Goal: Information Seeking & Learning: Learn about a topic

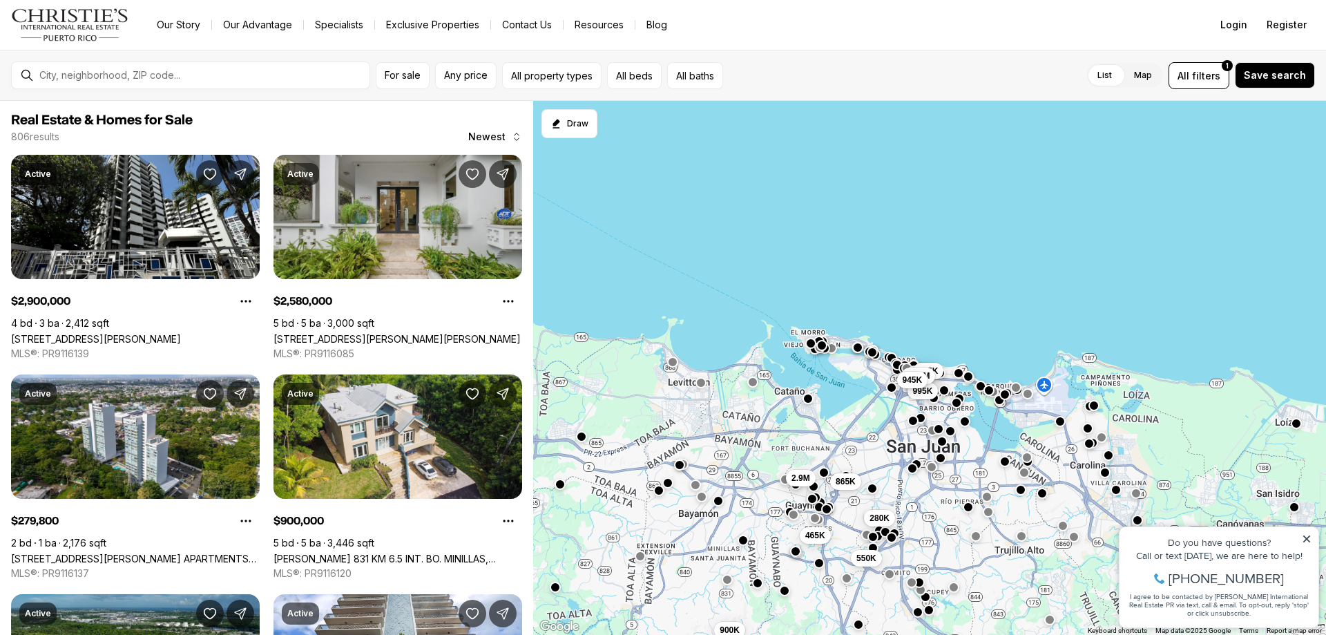
click at [365, 333] on link "[STREET_ADDRESS][PERSON_NAME][PERSON_NAME]" at bounding box center [396, 339] width 247 height 12
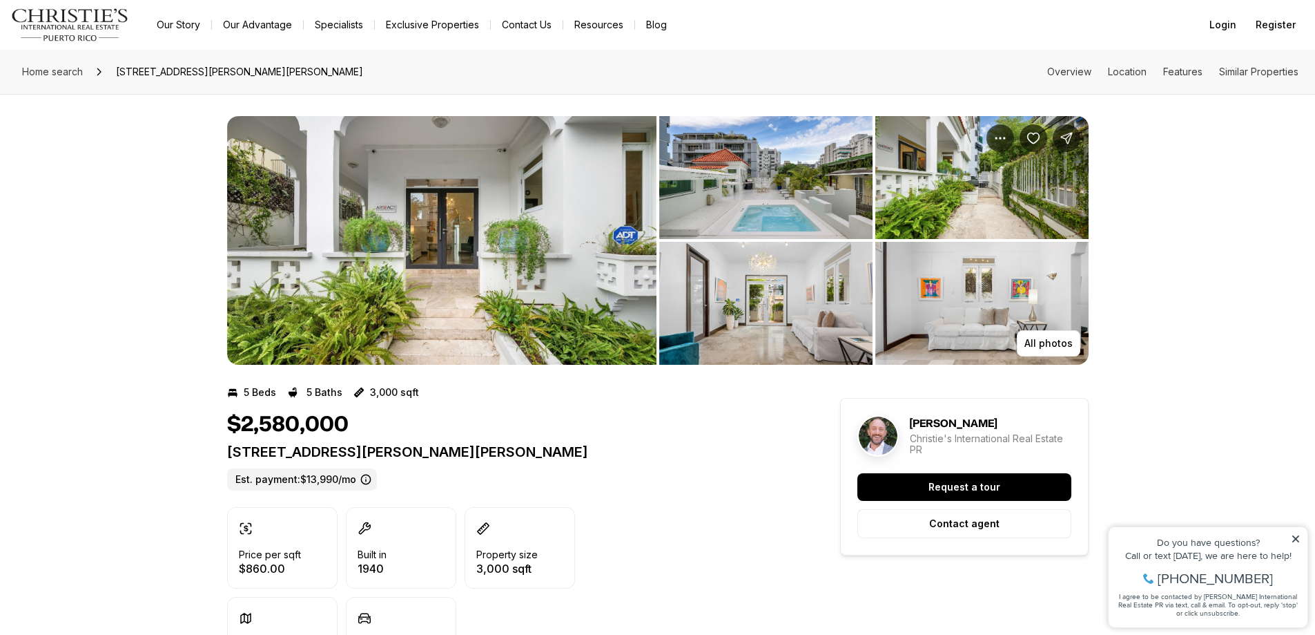
click at [447, 202] on img "View image gallery" at bounding box center [441, 240] width 429 height 249
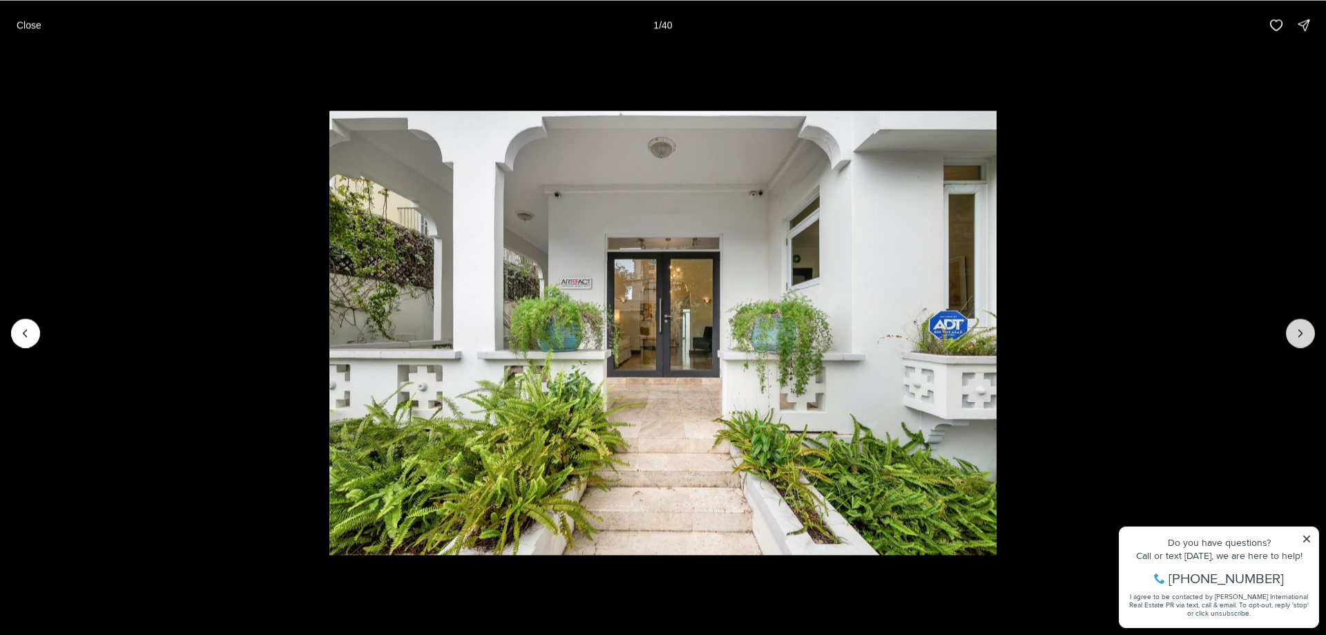
click at [1302, 331] on icon "Next slide" at bounding box center [1300, 333] width 14 height 14
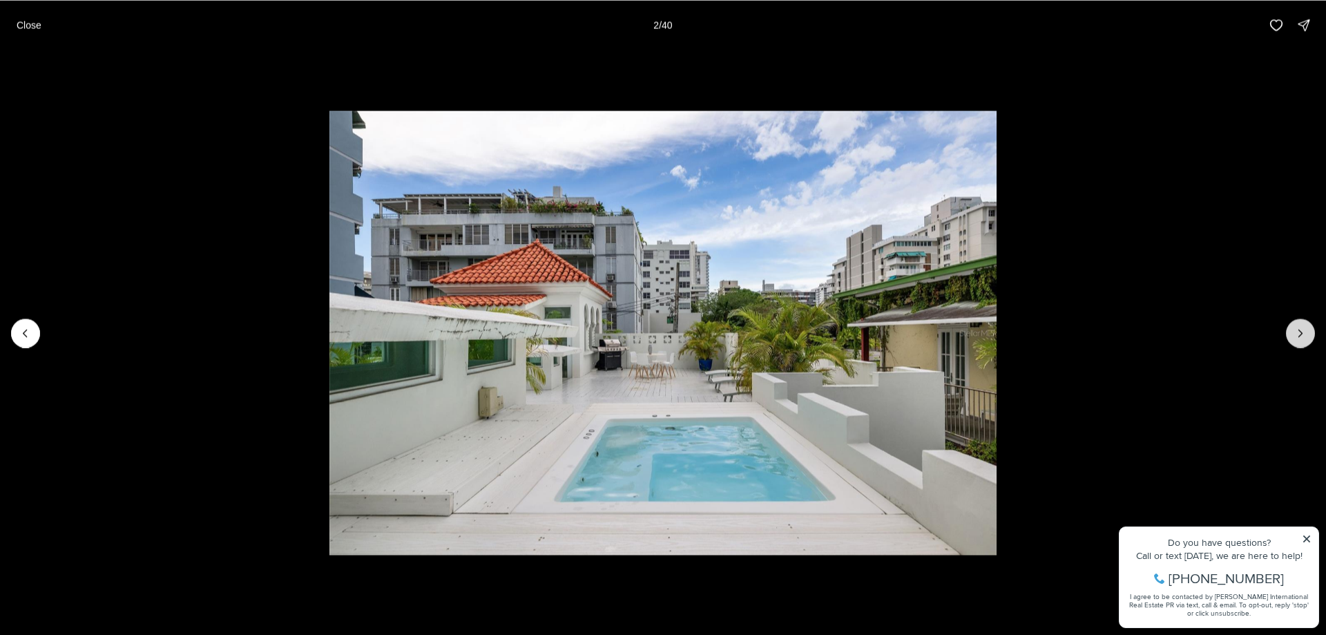
click at [1302, 331] on icon "Next slide" at bounding box center [1300, 333] width 14 height 14
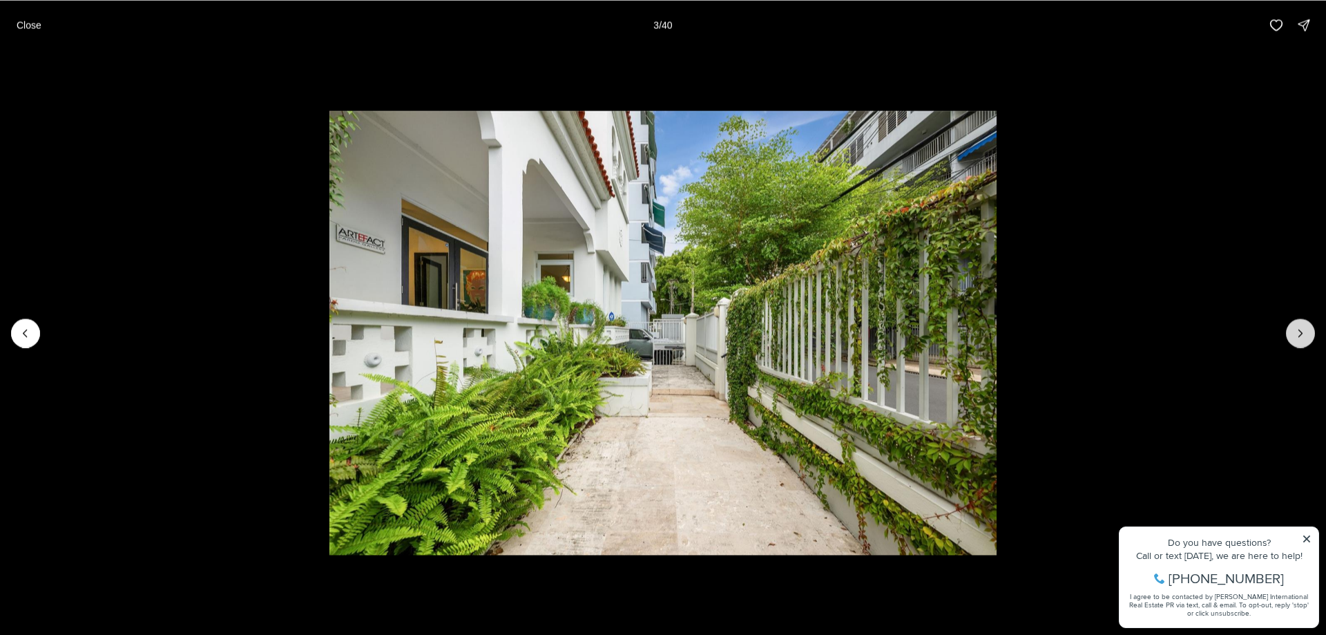
click at [1302, 331] on icon "Next slide" at bounding box center [1300, 333] width 14 height 14
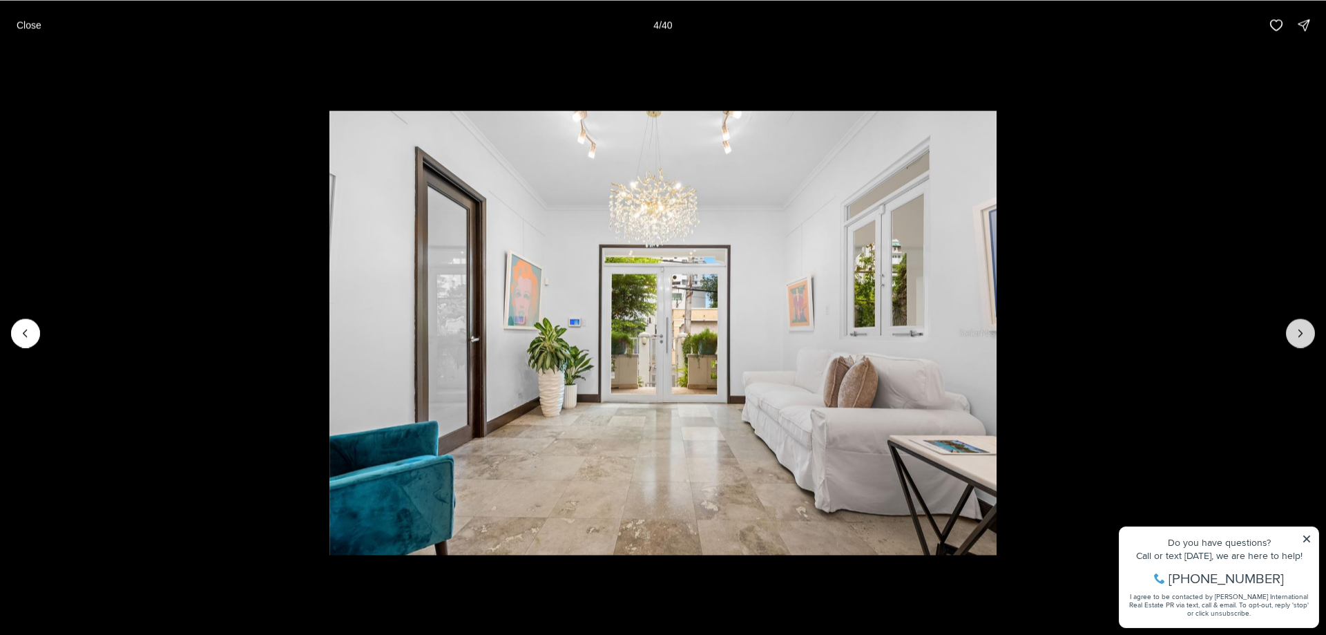
click at [1302, 331] on icon "Next slide" at bounding box center [1300, 333] width 14 height 14
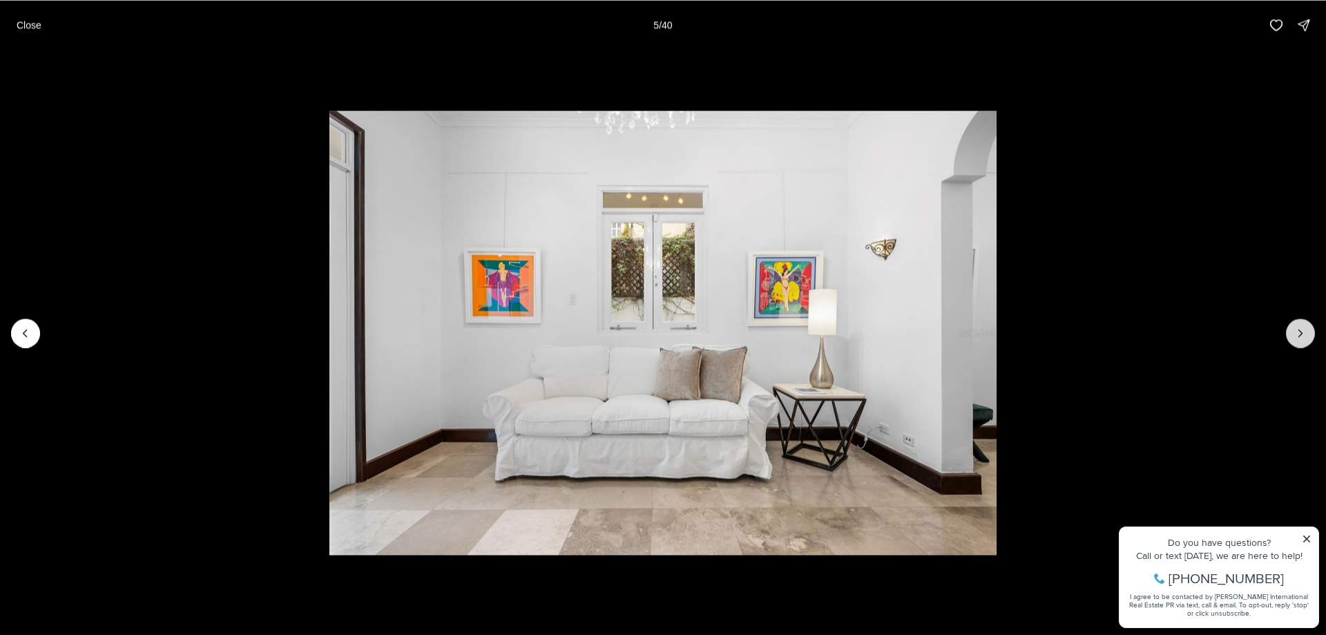
click at [1302, 331] on icon "Next slide" at bounding box center [1300, 333] width 14 height 14
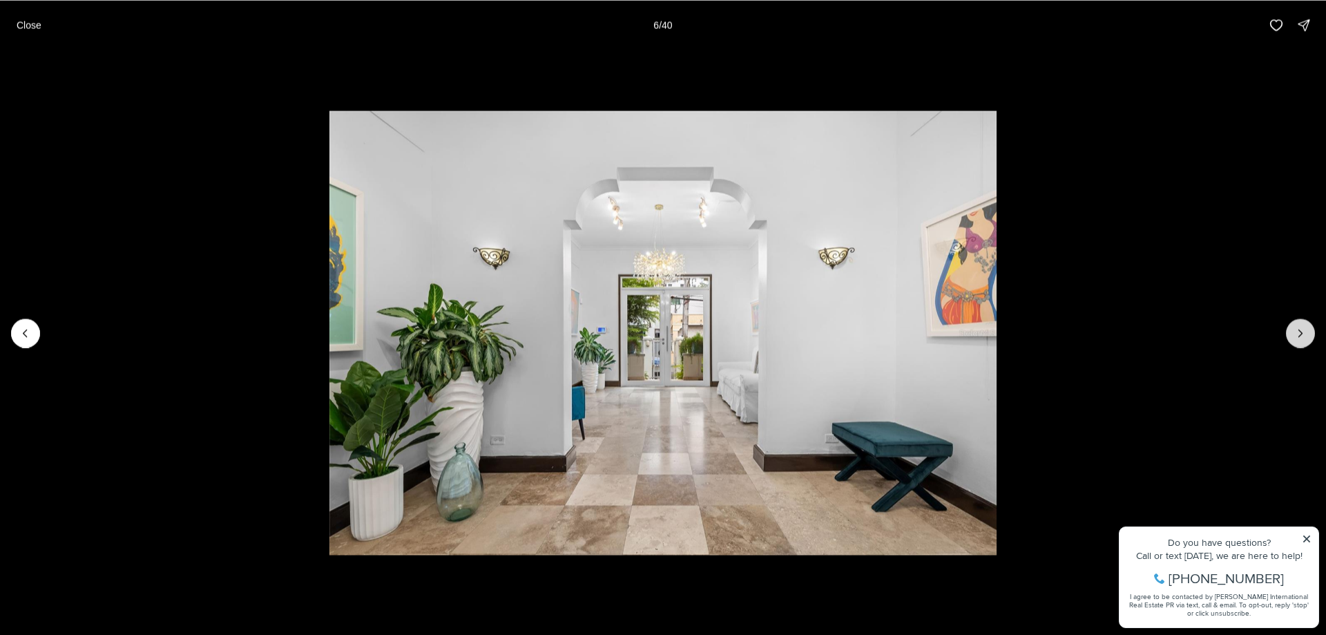
click at [1302, 331] on icon "Next slide" at bounding box center [1300, 333] width 14 height 14
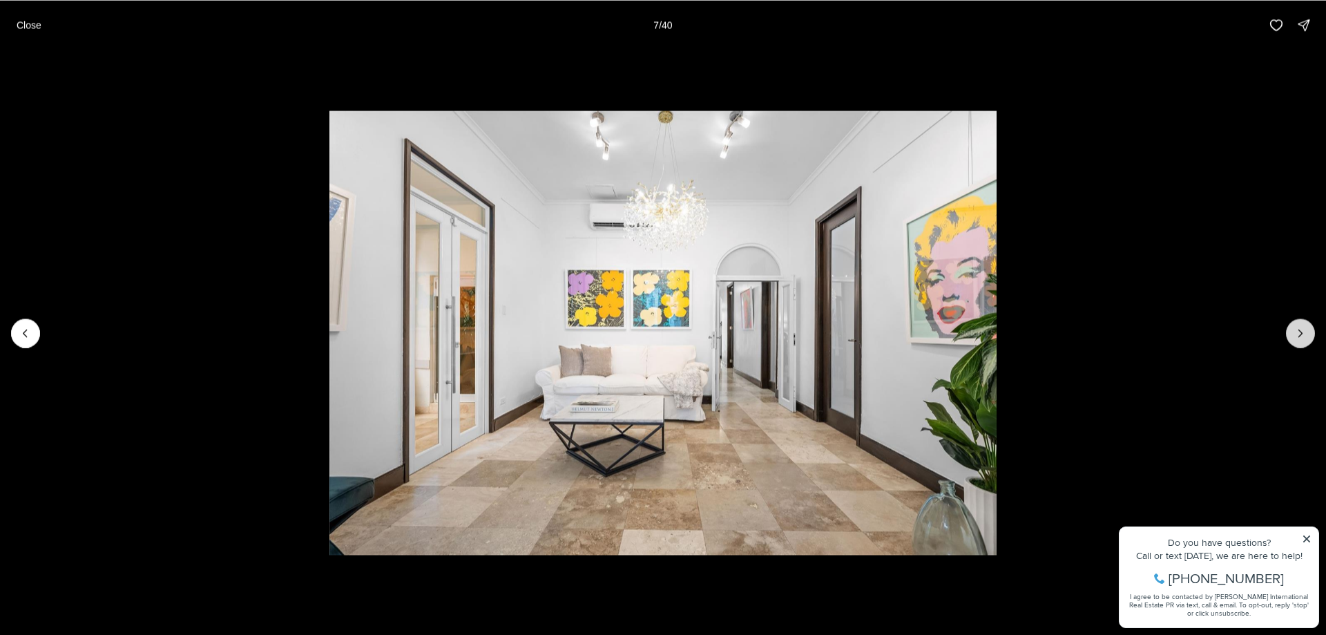
click at [1302, 331] on icon "Next slide" at bounding box center [1300, 333] width 14 height 14
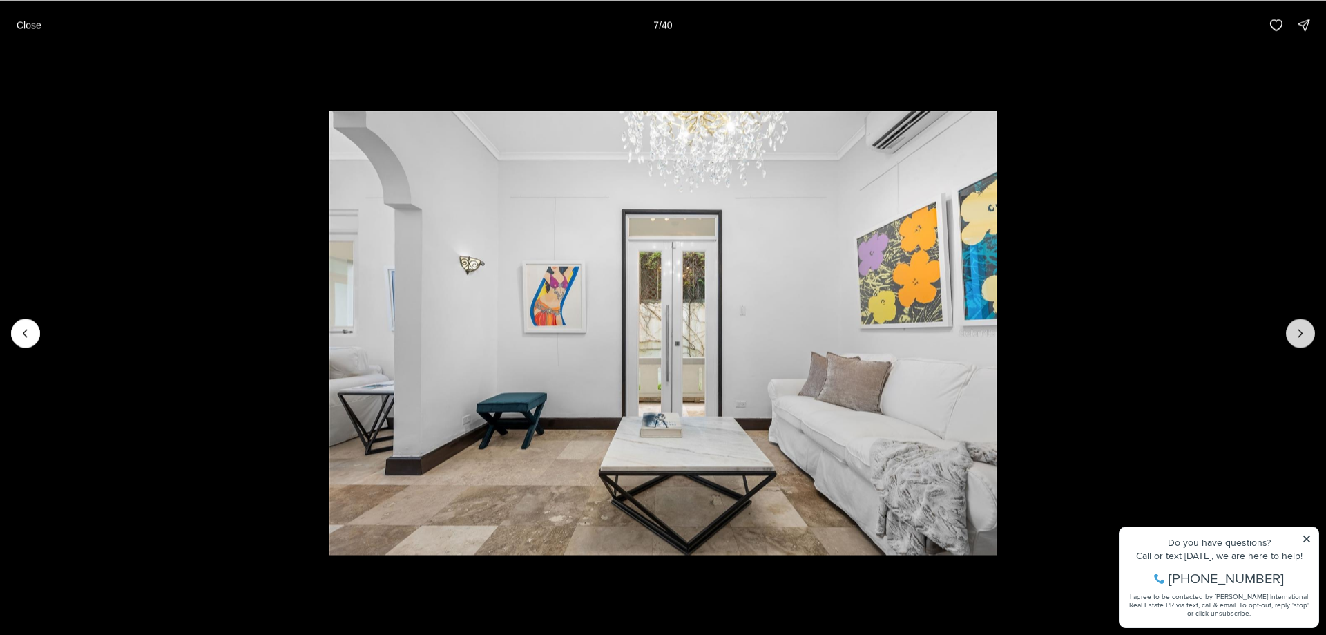
click at [1302, 331] on icon "Next slide" at bounding box center [1300, 333] width 14 height 14
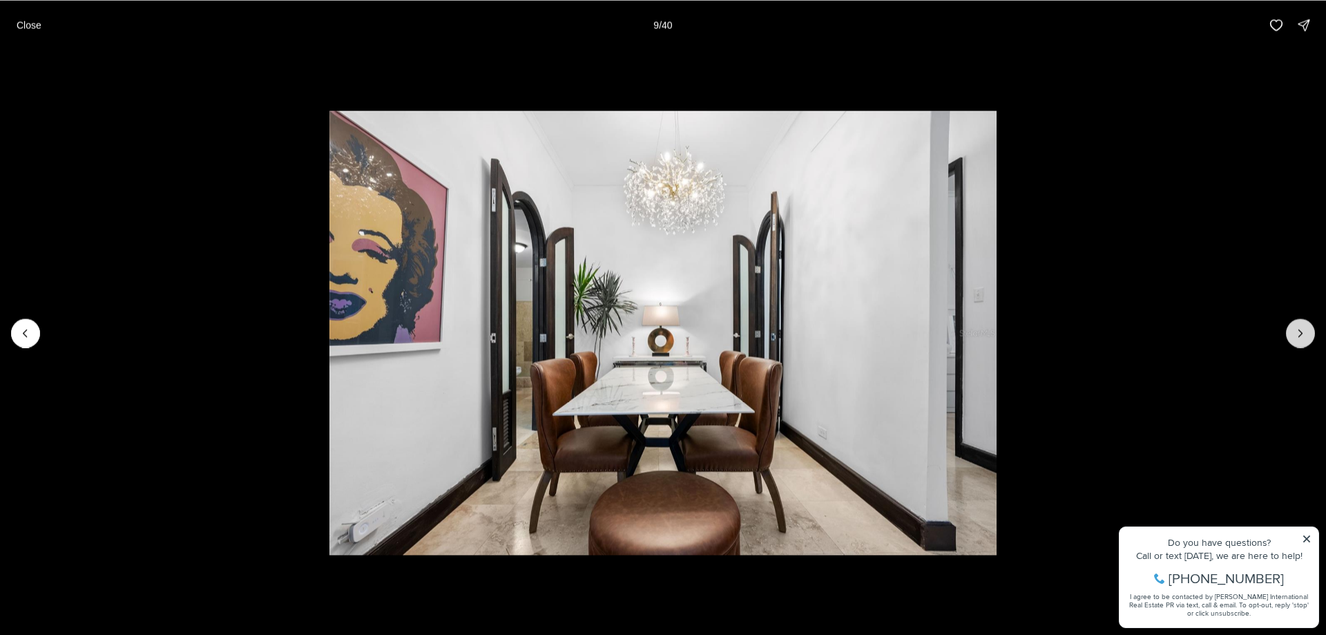
click at [1302, 331] on icon "Next slide" at bounding box center [1300, 333] width 14 height 14
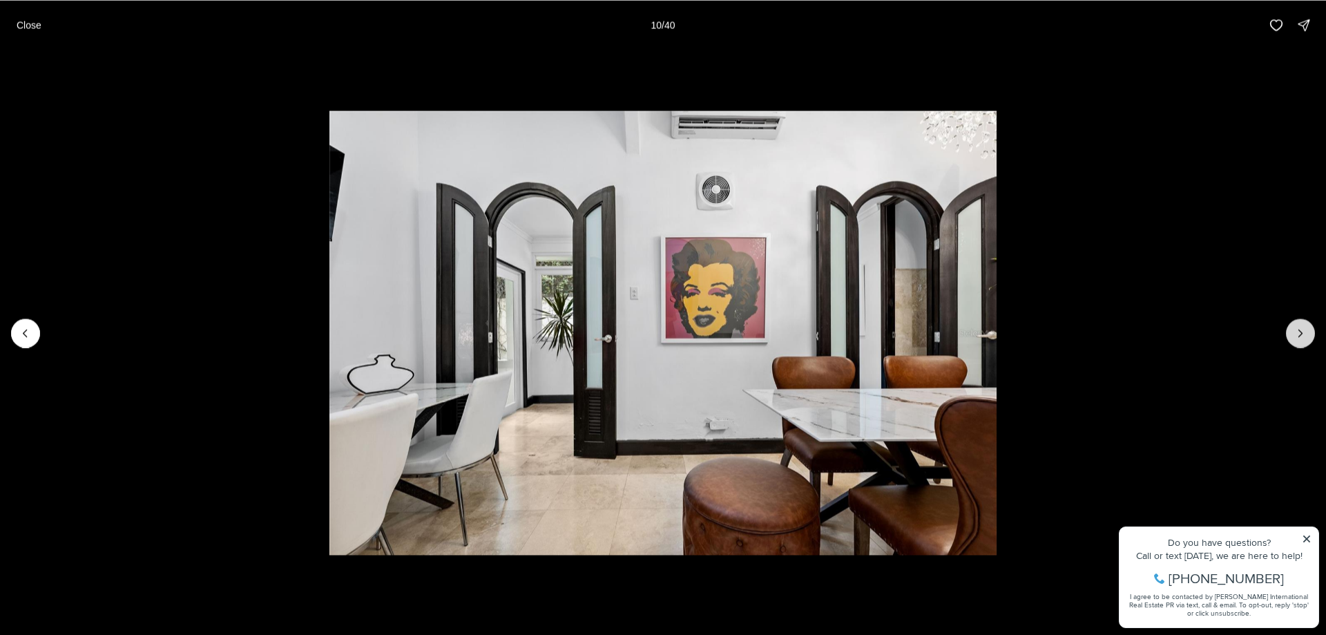
click at [1302, 331] on icon "Next slide" at bounding box center [1300, 333] width 14 height 14
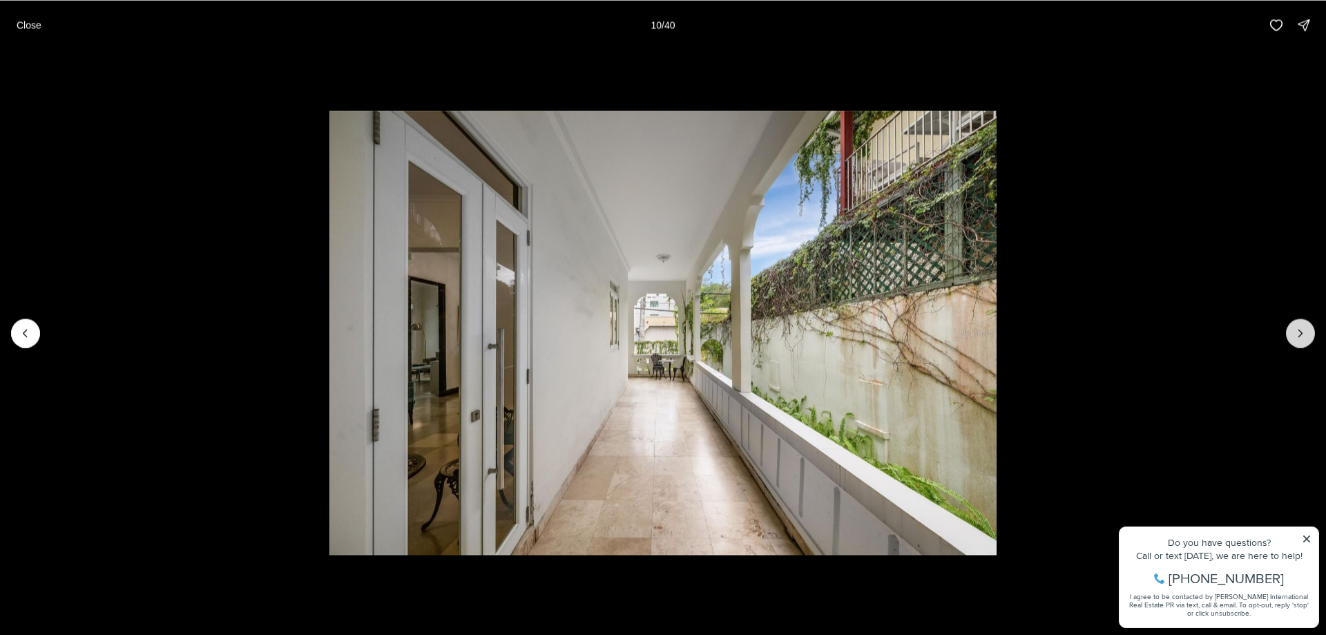
click at [1302, 331] on icon "Next slide" at bounding box center [1300, 333] width 14 height 14
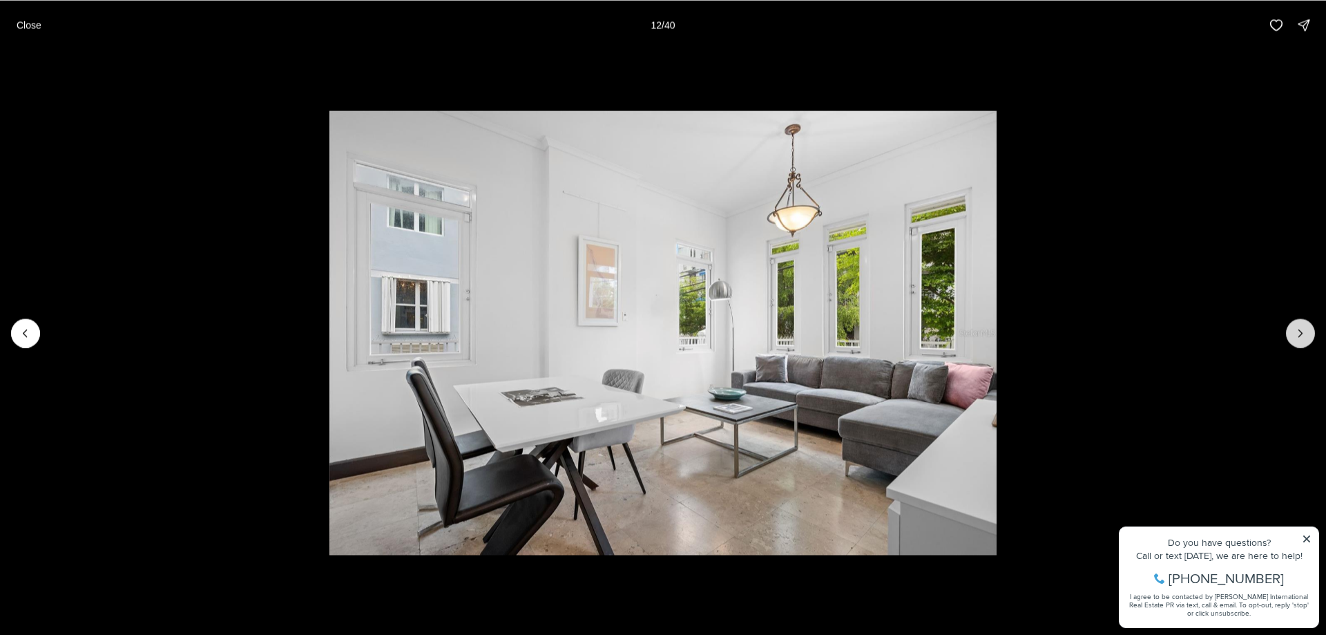
click at [1302, 331] on icon "Next slide" at bounding box center [1300, 333] width 14 height 14
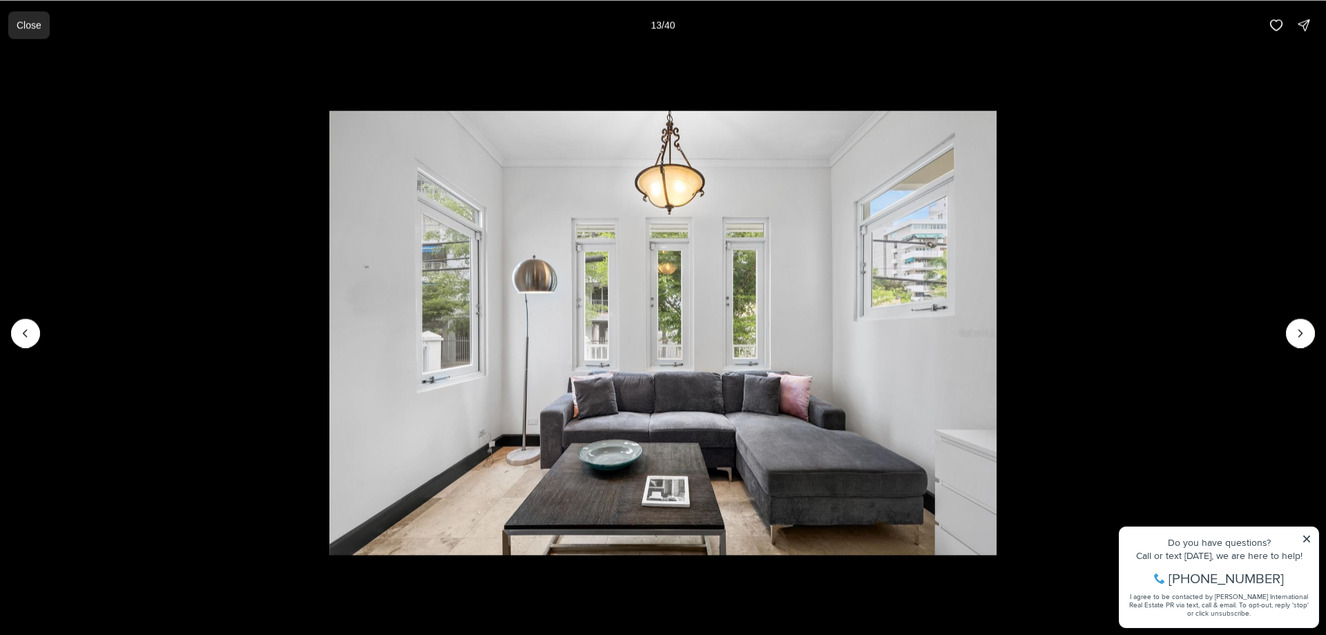
click at [31, 25] on p "Close" at bounding box center [29, 24] width 25 height 11
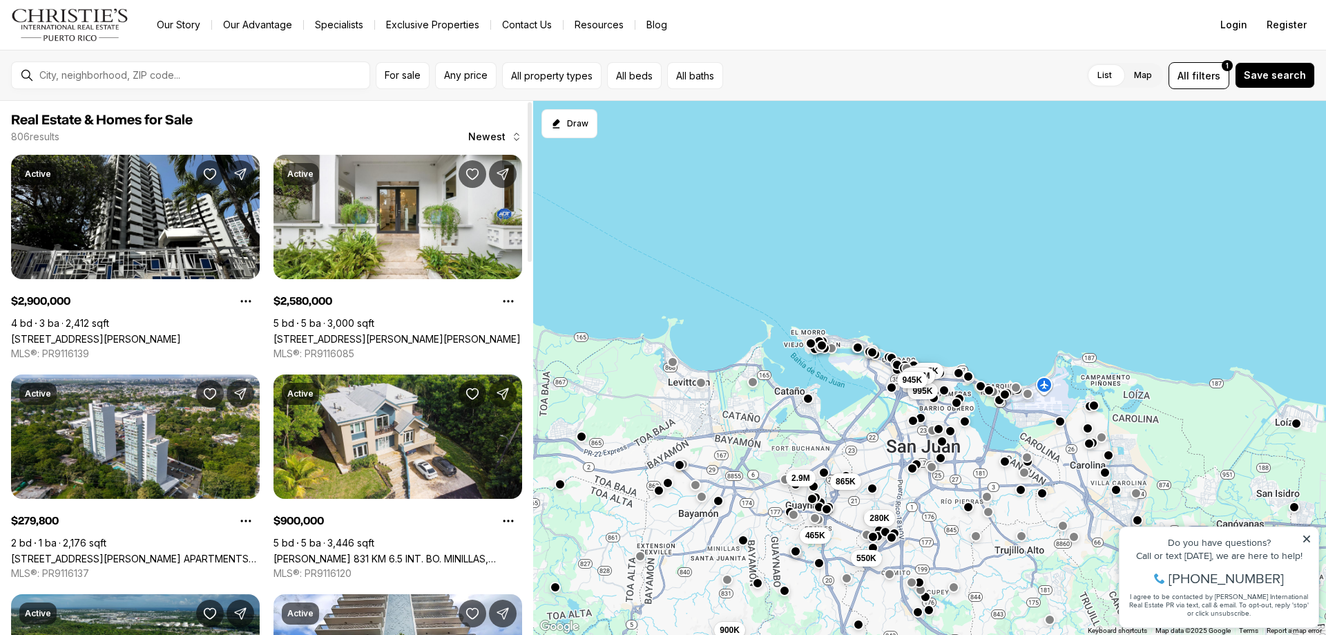
click at [531, 195] on div at bounding box center [530, 181] width 4 height 159
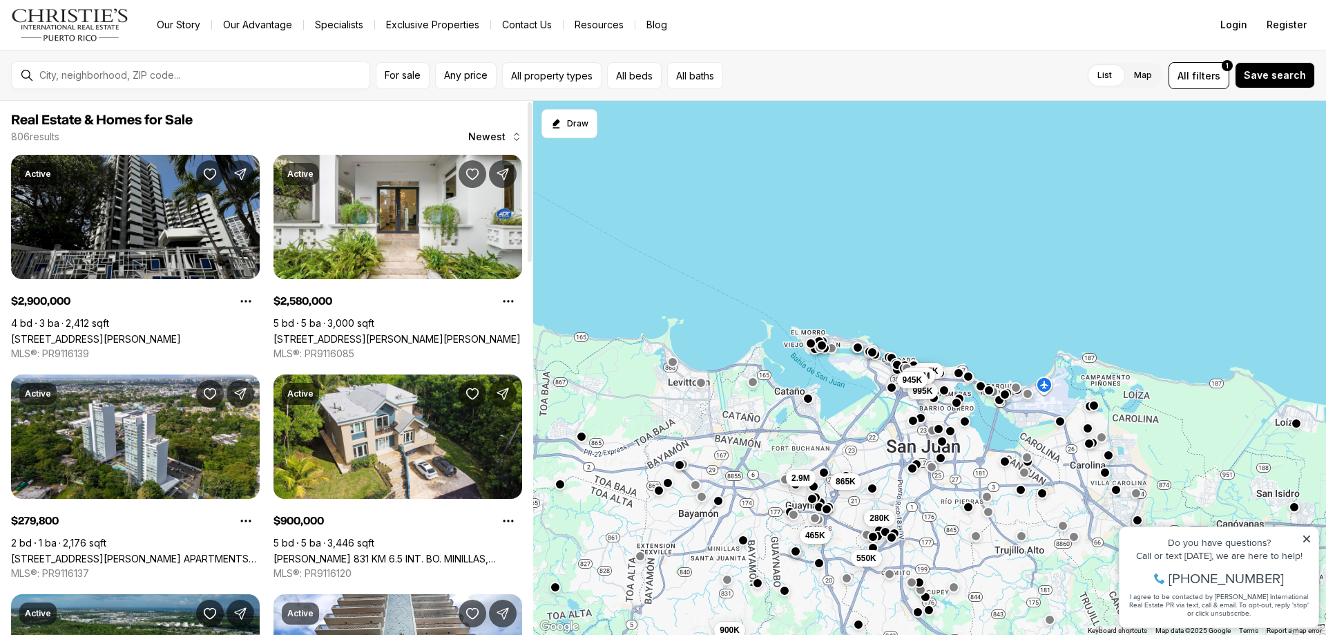
click at [116, 333] on link "1507 ASHFORD AVENUE #201, SAN JUAN PR, 00911" at bounding box center [96, 339] width 170 height 12
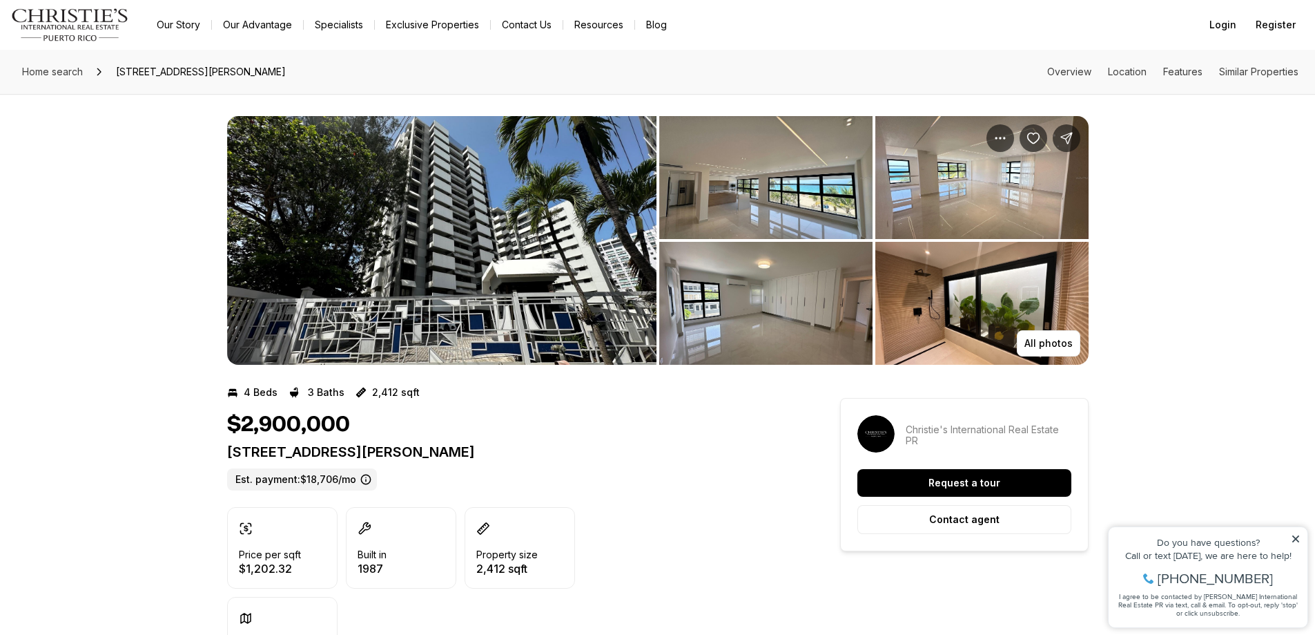
click at [331, 267] on img "View image gallery" at bounding box center [441, 240] width 429 height 249
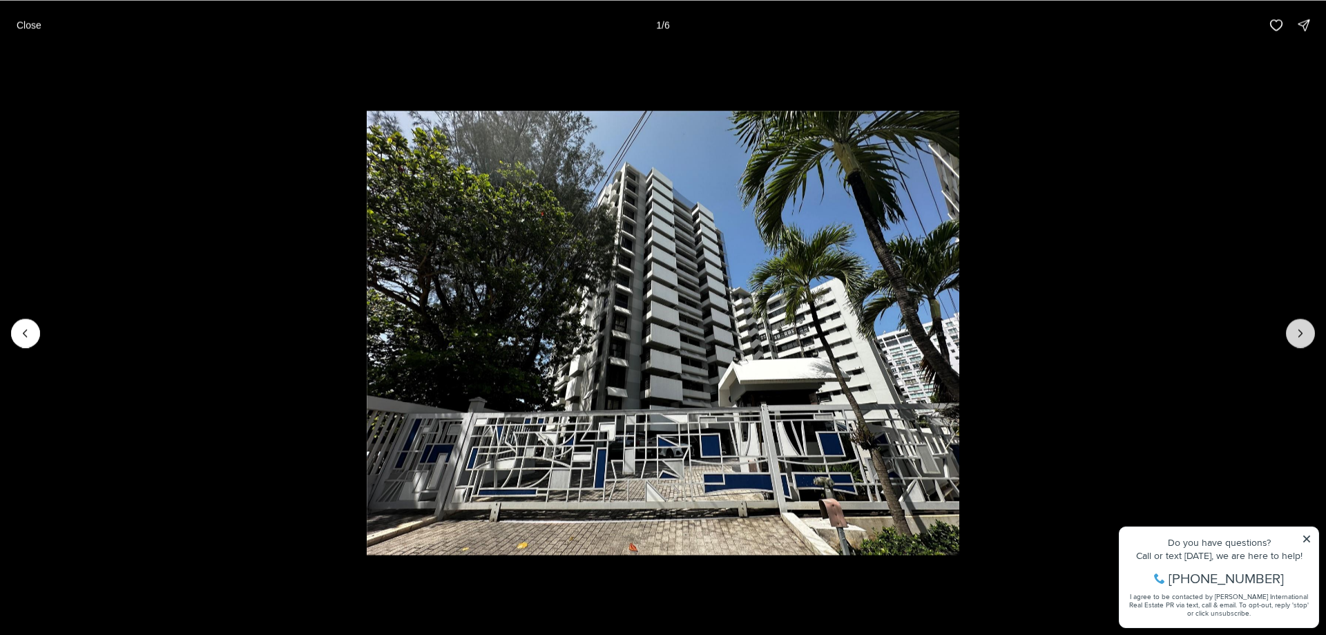
click at [1303, 335] on icon "Next slide" at bounding box center [1300, 333] width 14 height 14
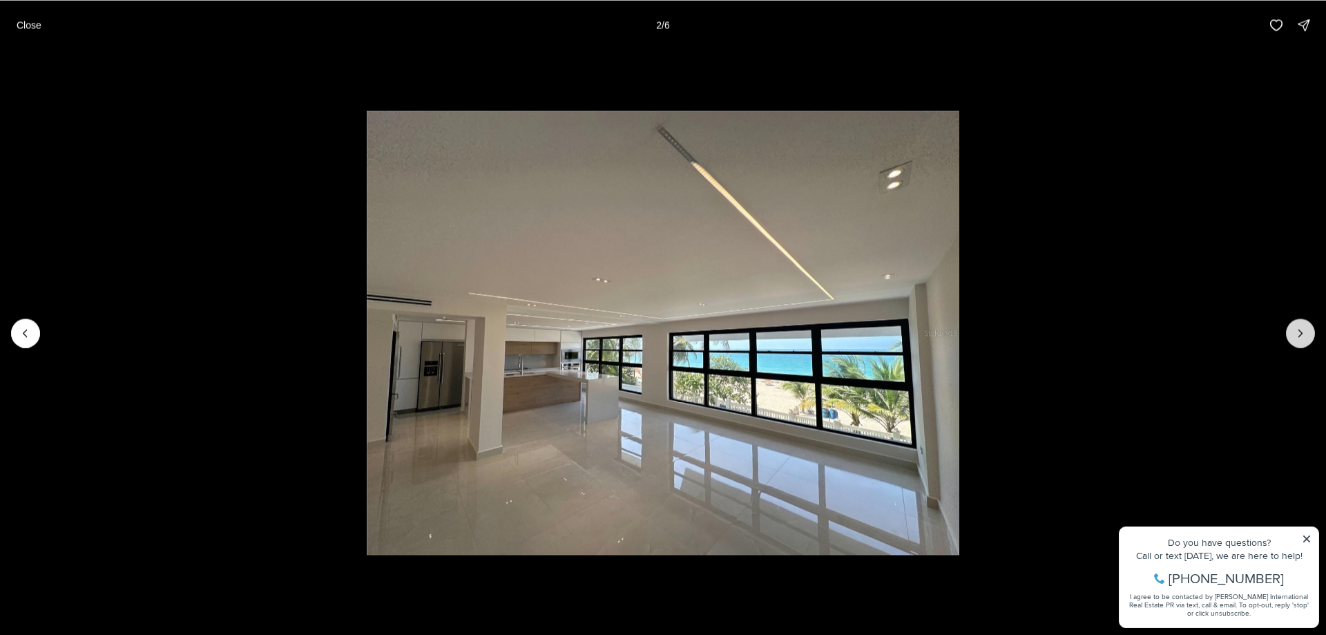
click at [1301, 335] on icon "Next slide" at bounding box center [1300, 333] width 14 height 14
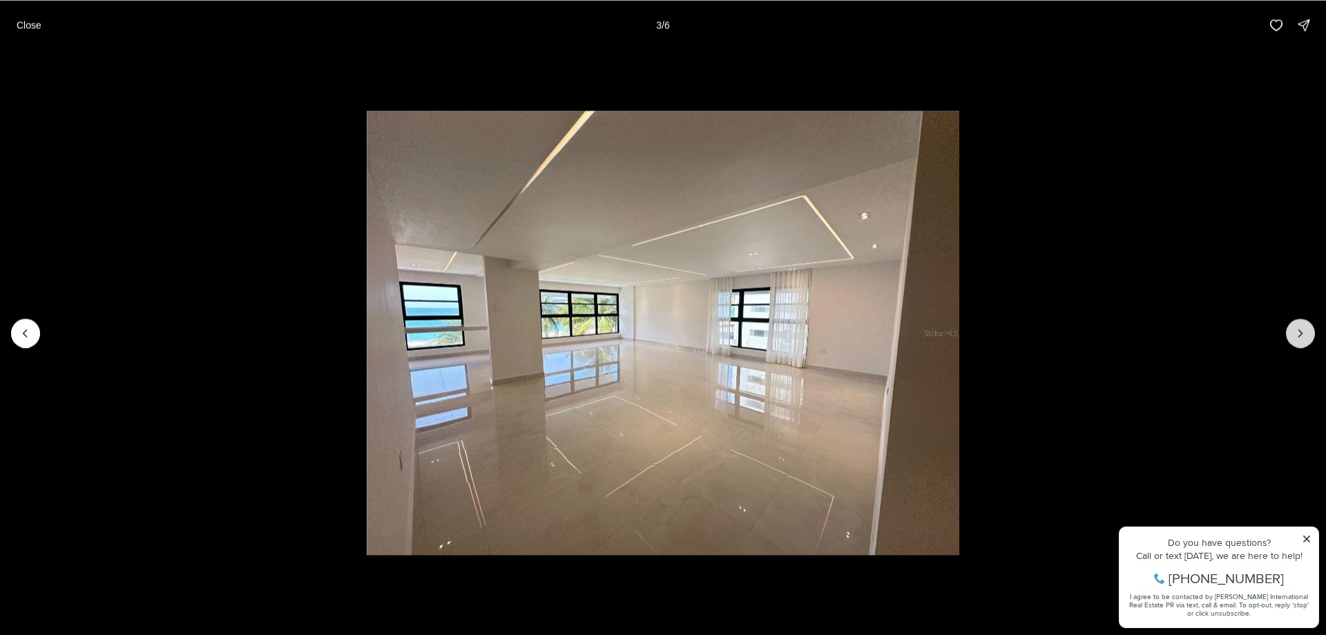
click at [1295, 334] on icon "Next slide" at bounding box center [1300, 333] width 14 height 14
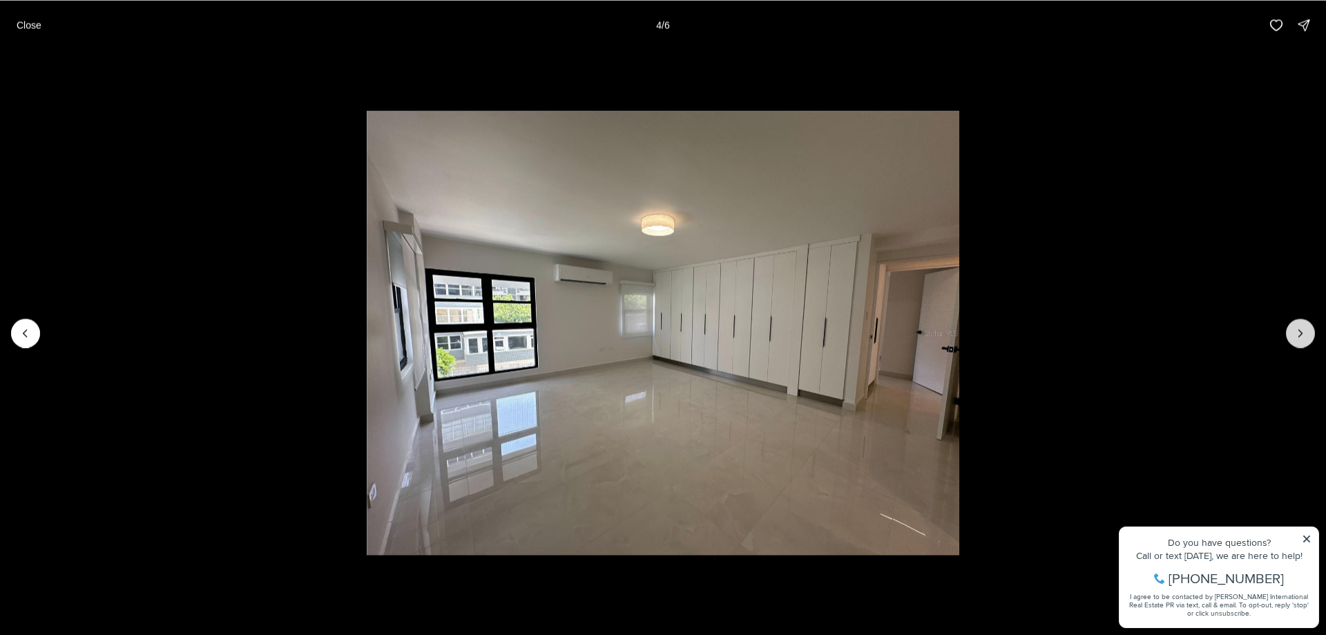
click at [1295, 334] on icon "Next slide" at bounding box center [1300, 333] width 14 height 14
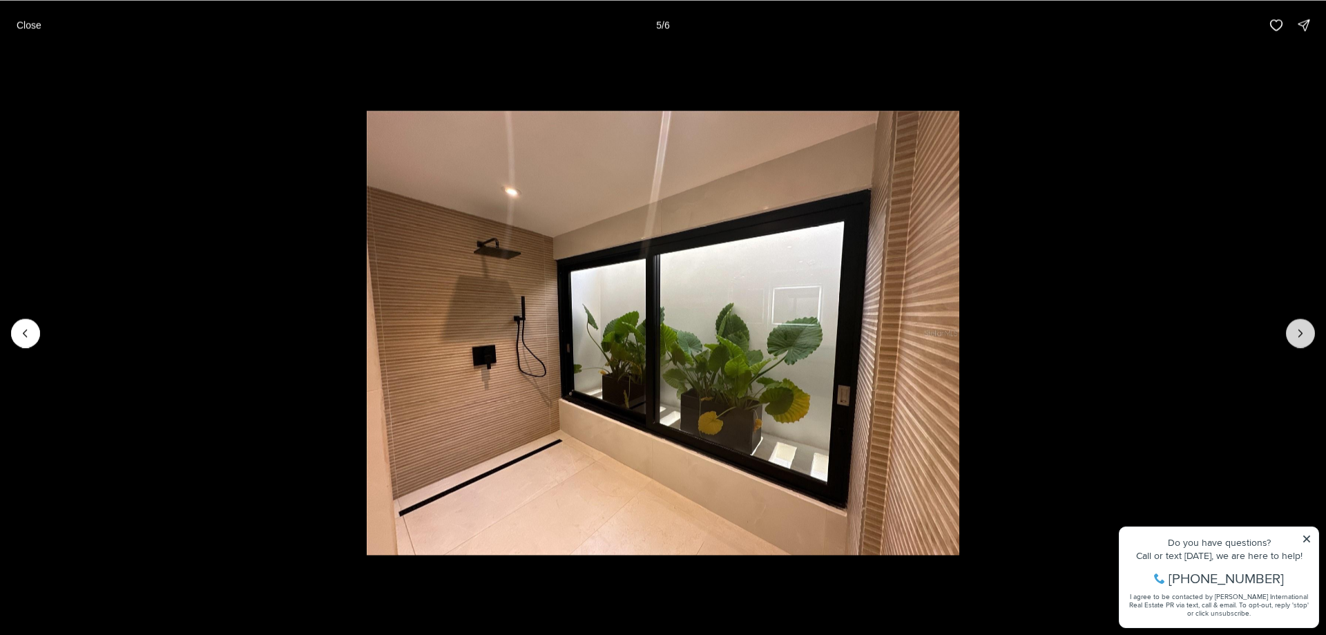
click at [1293, 334] on icon "Next slide" at bounding box center [1300, 333] width 14 height 14
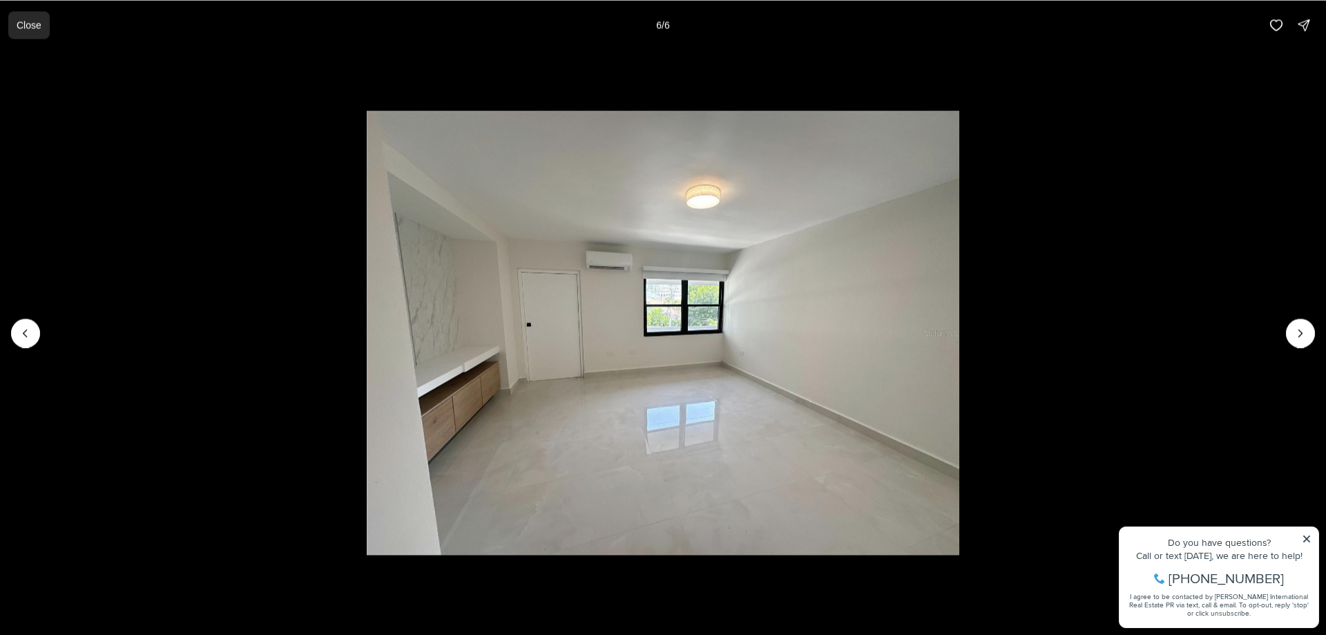
click at [23, 21] on p "Close" at bounding box center [29, 24] width 25 height 11
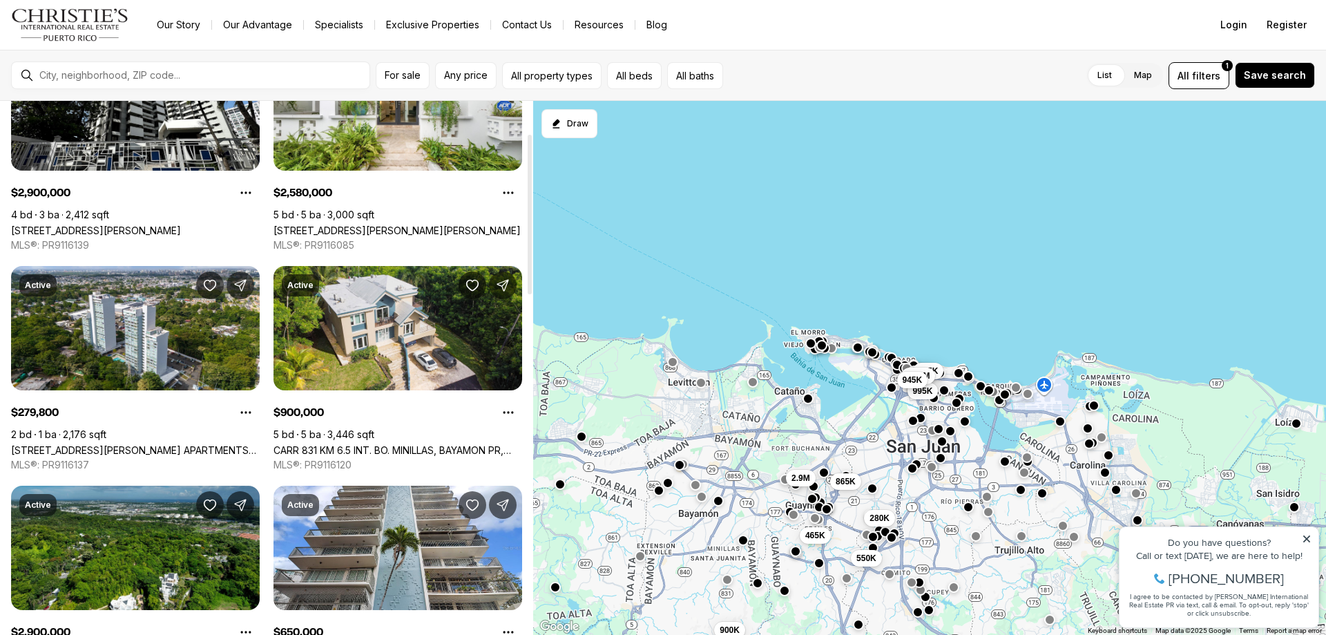
scroll to position [101, 0]
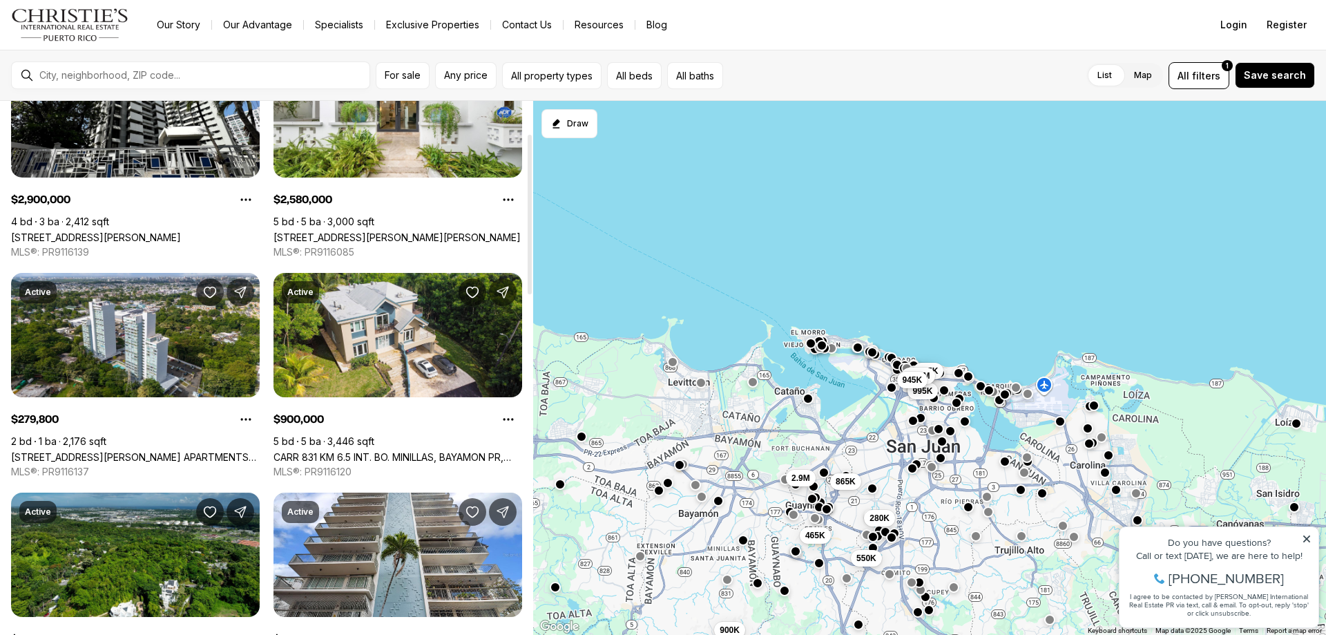
drag, startPoint x: 529, startPoint y: 193, endPoint x: 510, endPoint y: 223, distance: 36.0
click at [528, 223] on div at bounding box center [530, 214] width 4 height 159
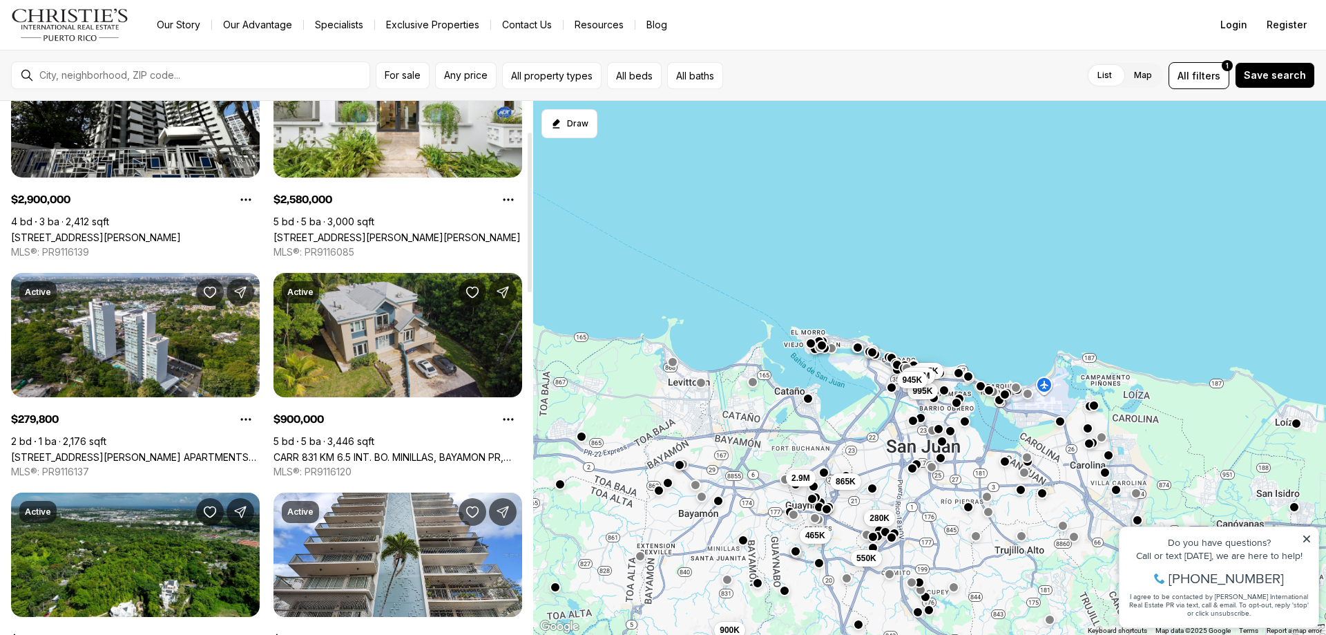
click at [409, 451] on link "[PERSON_NAME] 831 KM 6.5 INT. BO. MINILLAS, BAYAMON PR, 00956" at bounding box center [397, 457] width 249 height 12
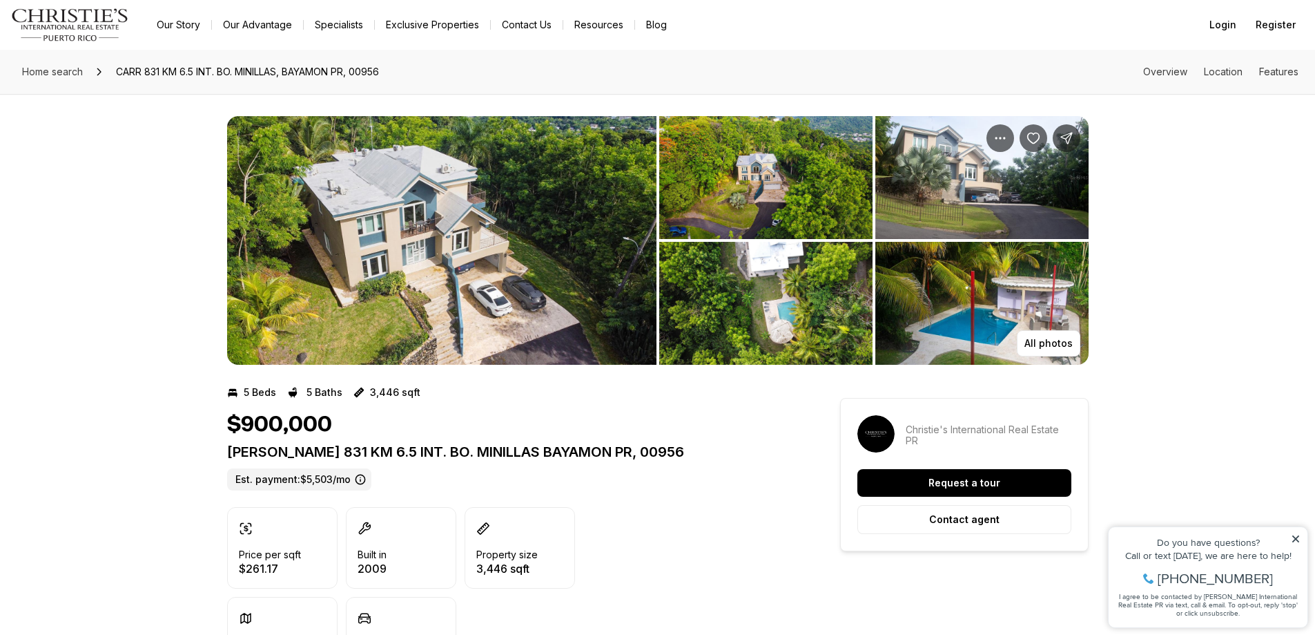
click at [394, 267] on img "View image gallery" at bounding box center [441, 240] width 429 height 249
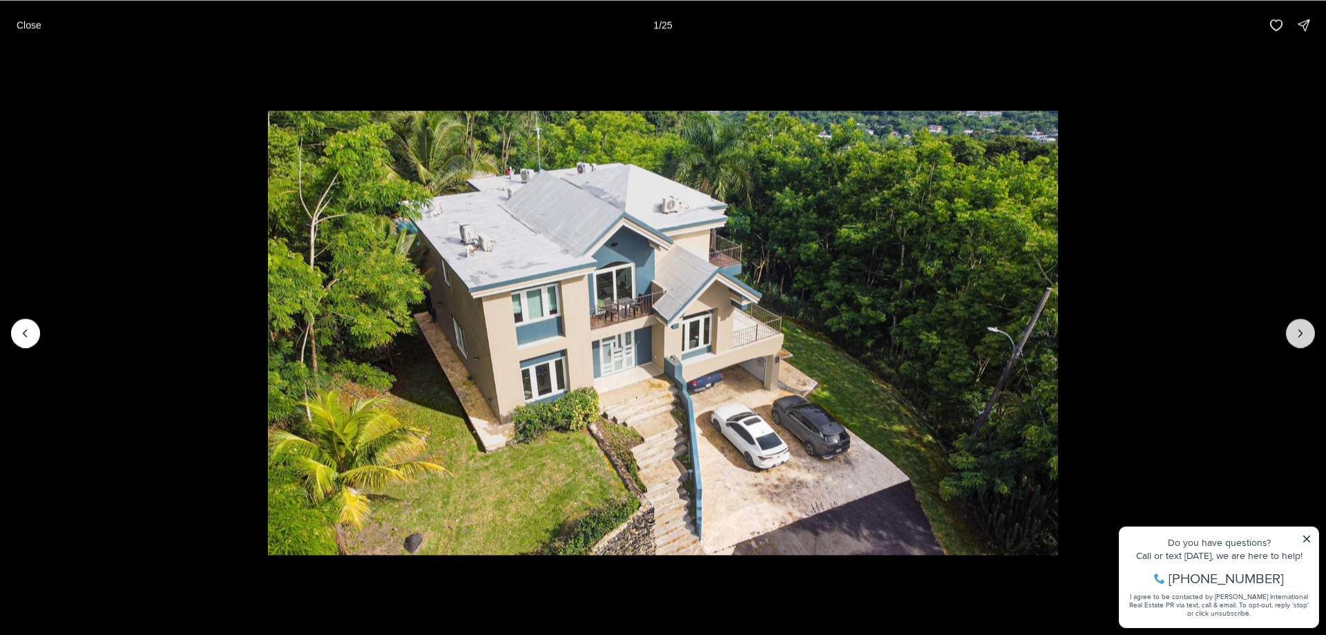
click at [1297, 330] on icon "Next slide" at bounding box center [1300, 333] width 14 height 14
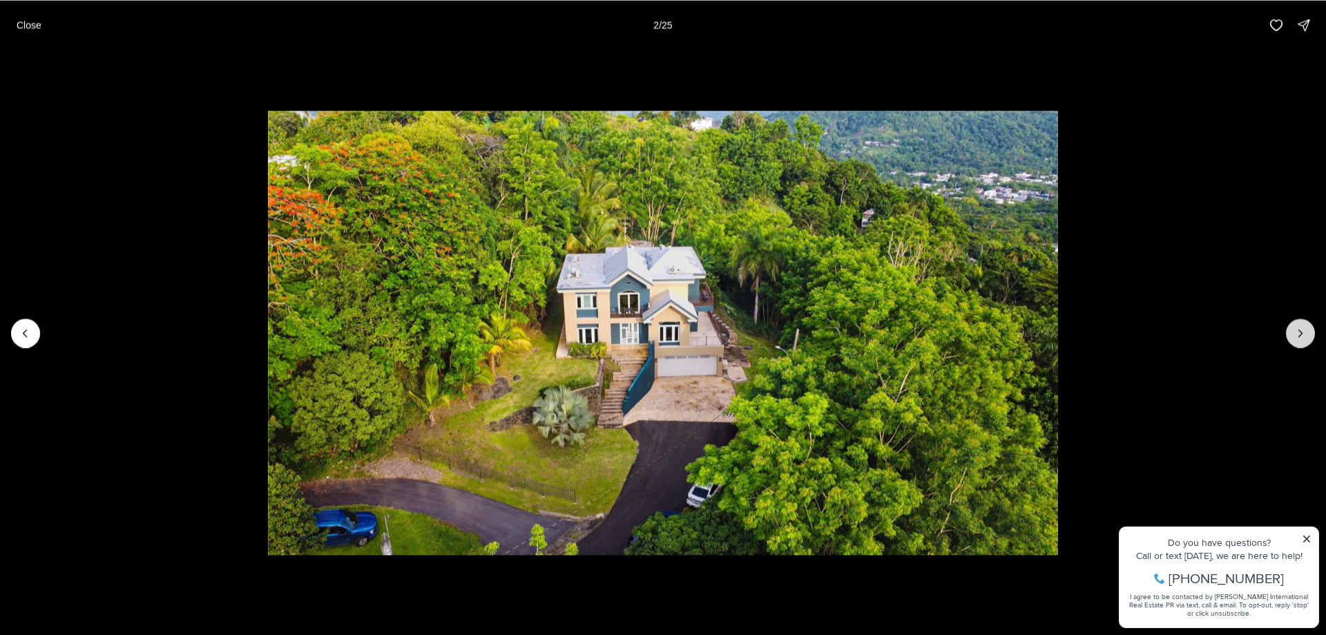
click at [1297, 331] on icon "Next slide" at bounding box center [1300, 333] width 14 height 14
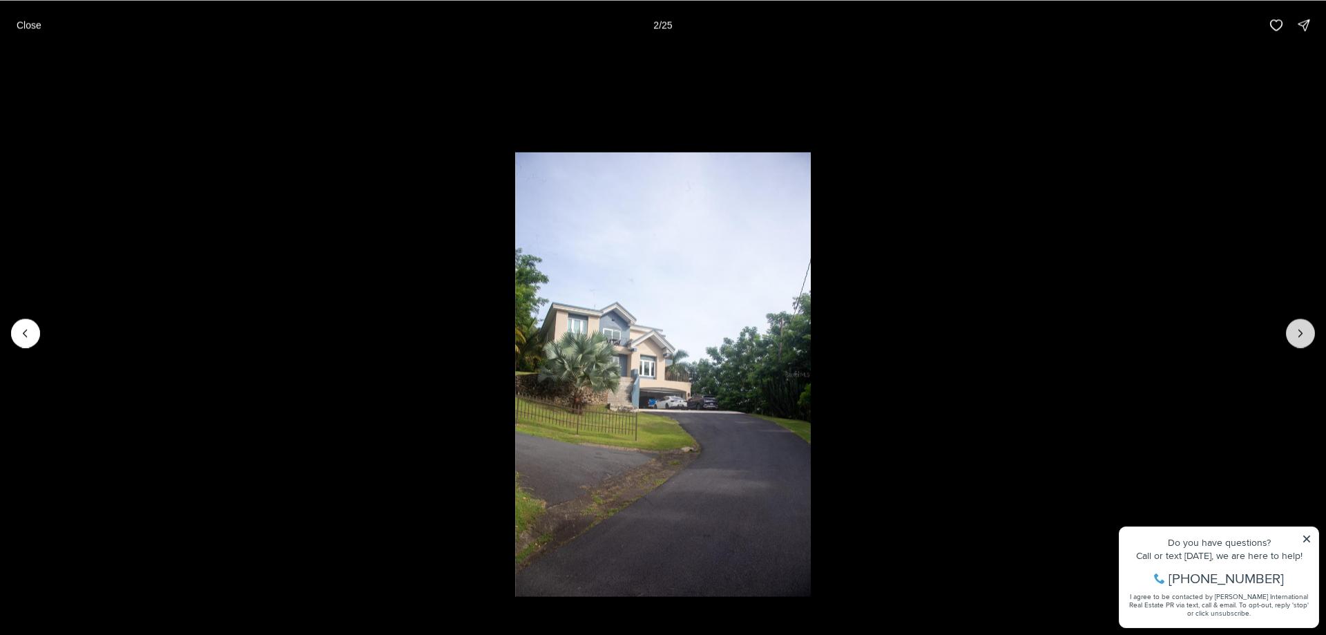
click at [1297, 331] on icon "Next slide" at bounding box center [1300, 333] width 14 height 14
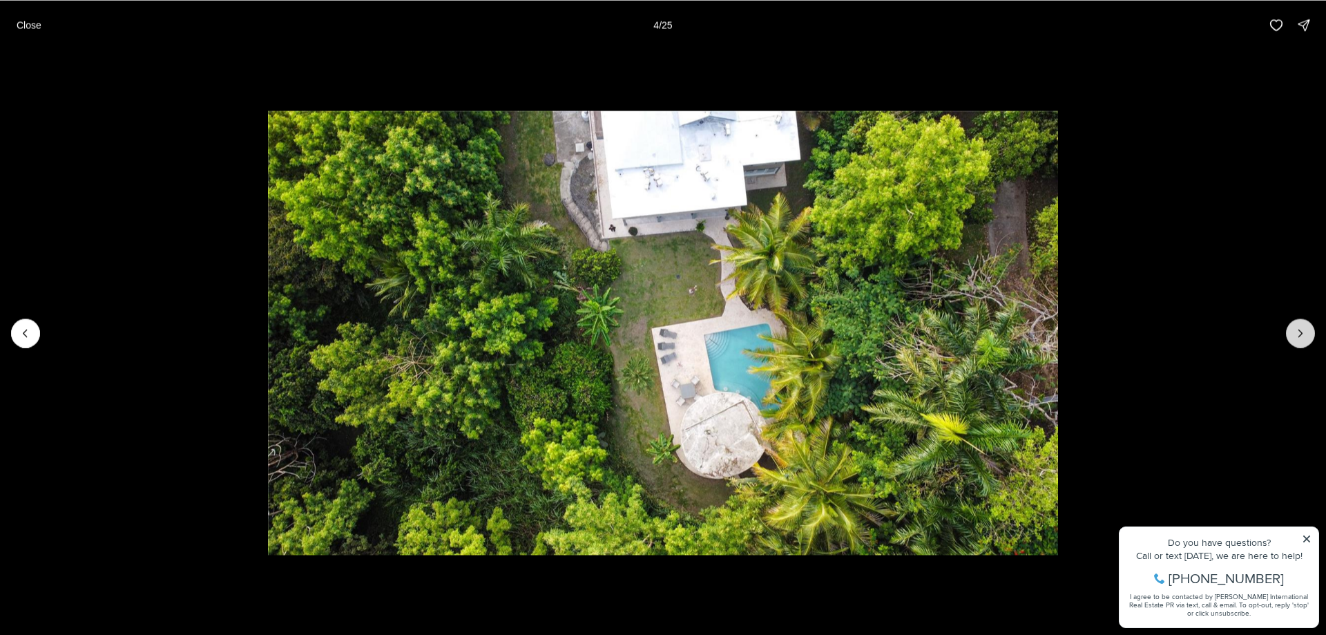
click at [1297, 331] on icon "Next slide" at bounding box center [1300, 333] width 14 height 14
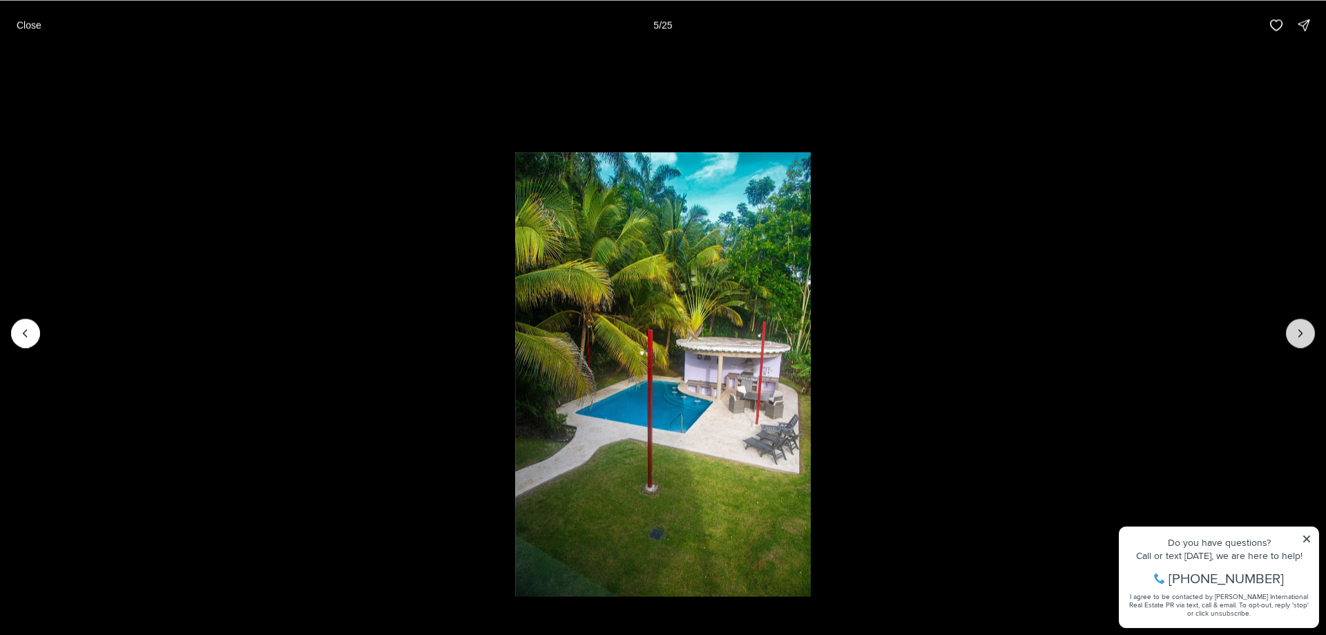
click at [1297, 331] on icon "Next slide" at bounding box center [1300, 333] width 14 height 14
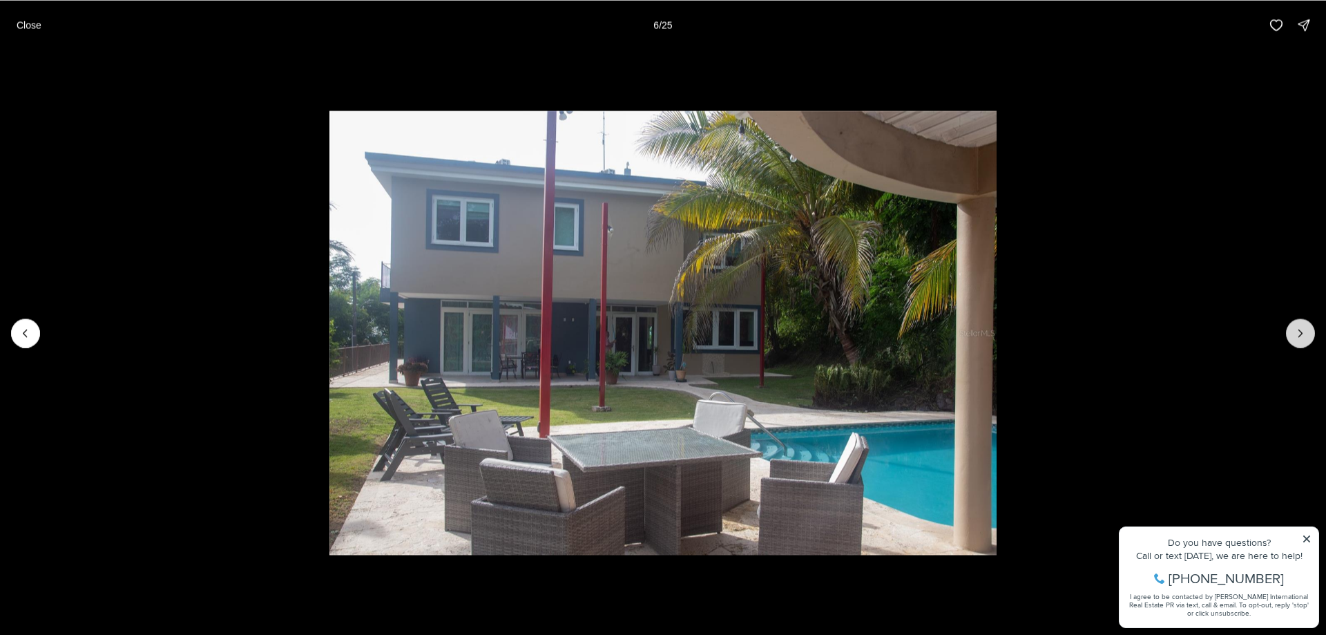
click at [1297, 331] on icon "Next slide" at bounding box center [1300, 333] width 14 height 14
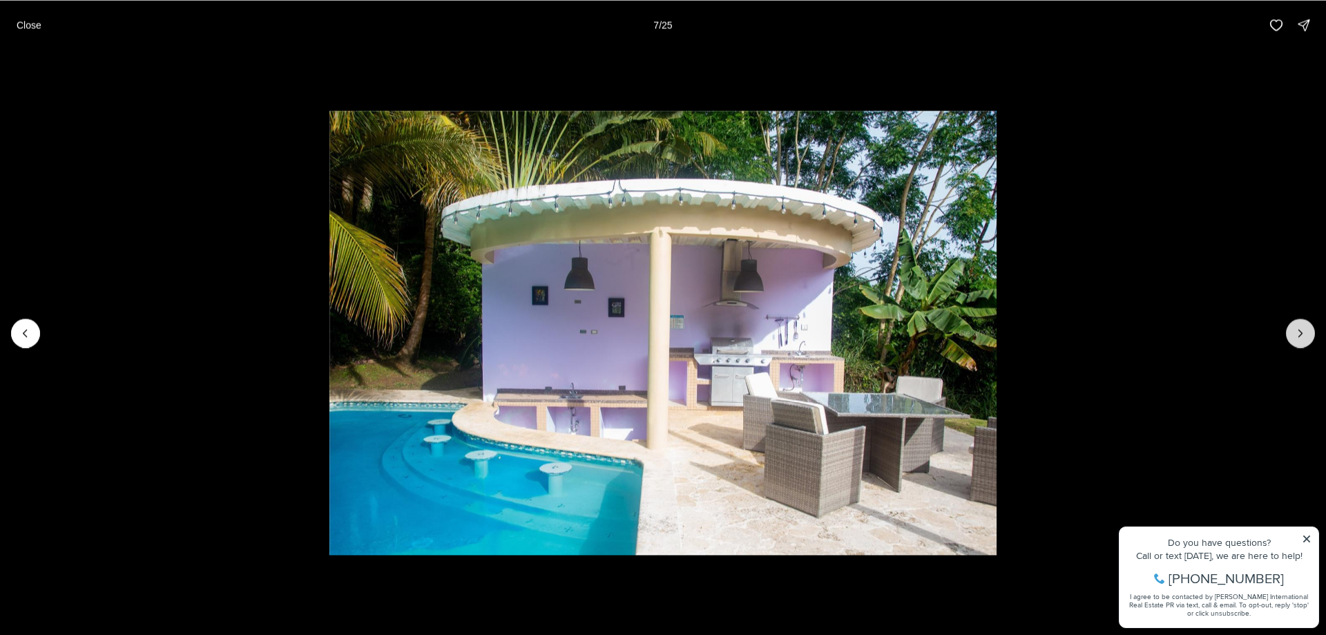
click at [1297, 331] on icon "Next slide" at bounding box center [1300, 333] width 14 height 14
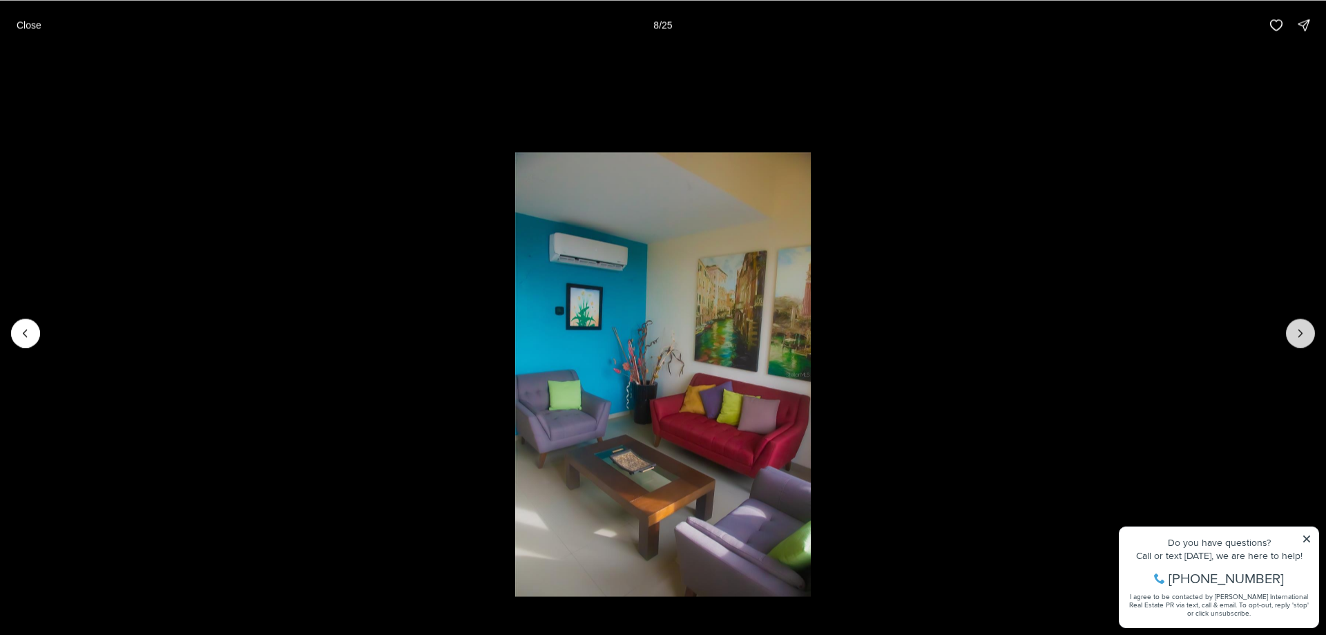
click at [1297, 331] on icon "Next slide" at bounding box center [1300, 333] width 14 height 14
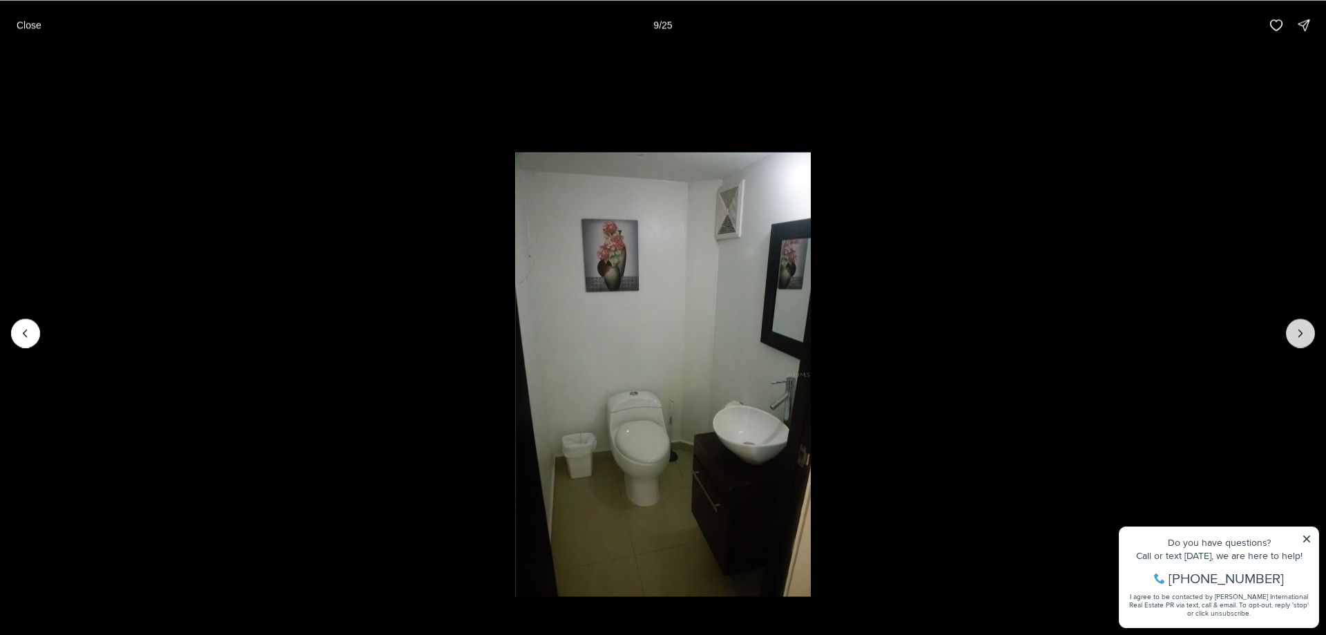
click at [1297, 331] on icon "Next slide" at bounding box center [1300, 333] width 14 height 14
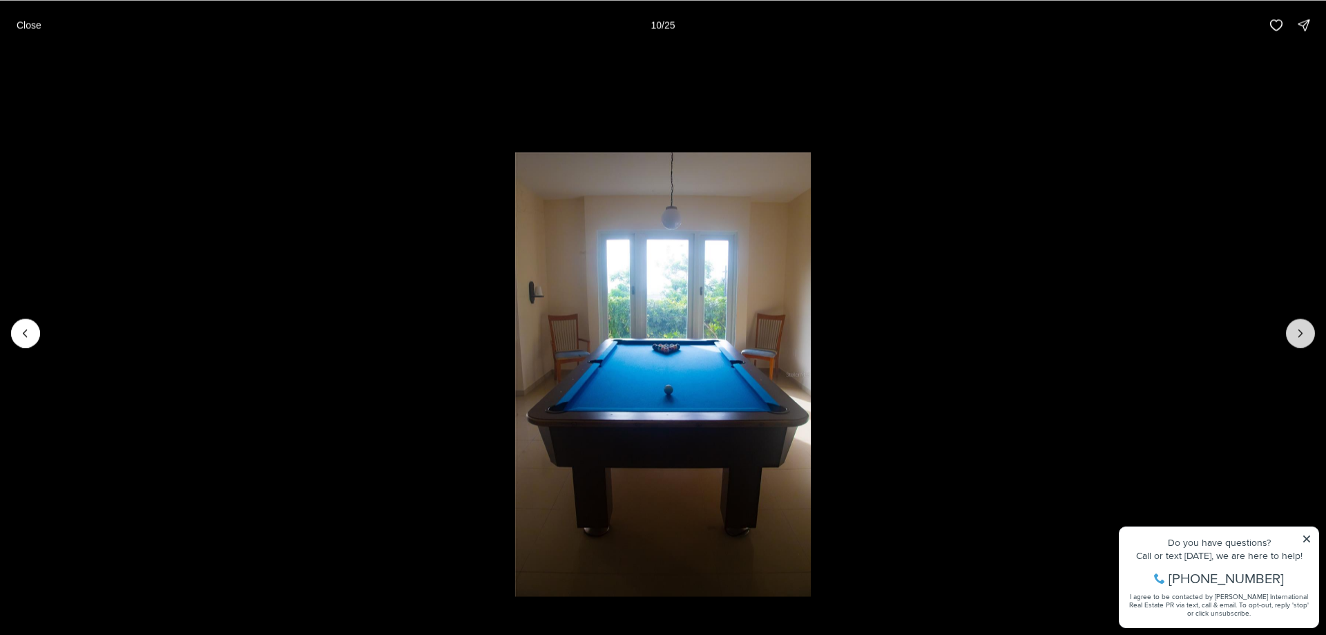
click at [1297, 331] on icon "Next slide" at bounding box center [1300, 333] width 14 height 14
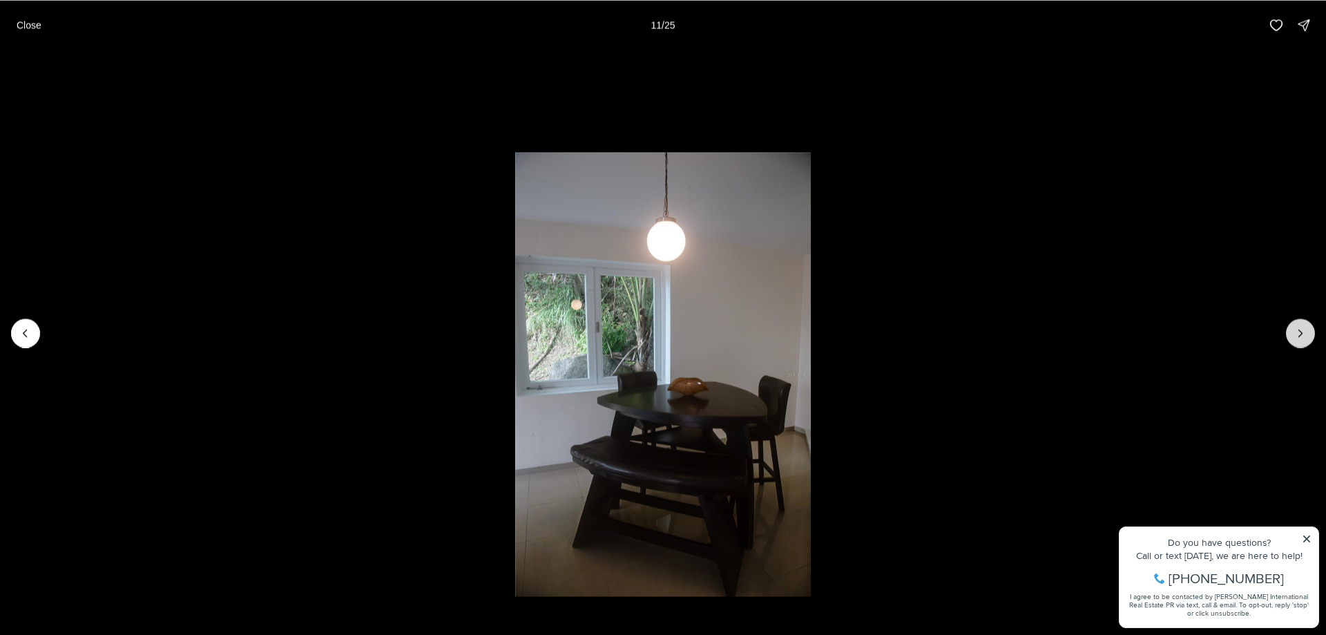
click at [1297, 331] on icon "Next slide" at bounding box center [1300, 333] width 14 height 14
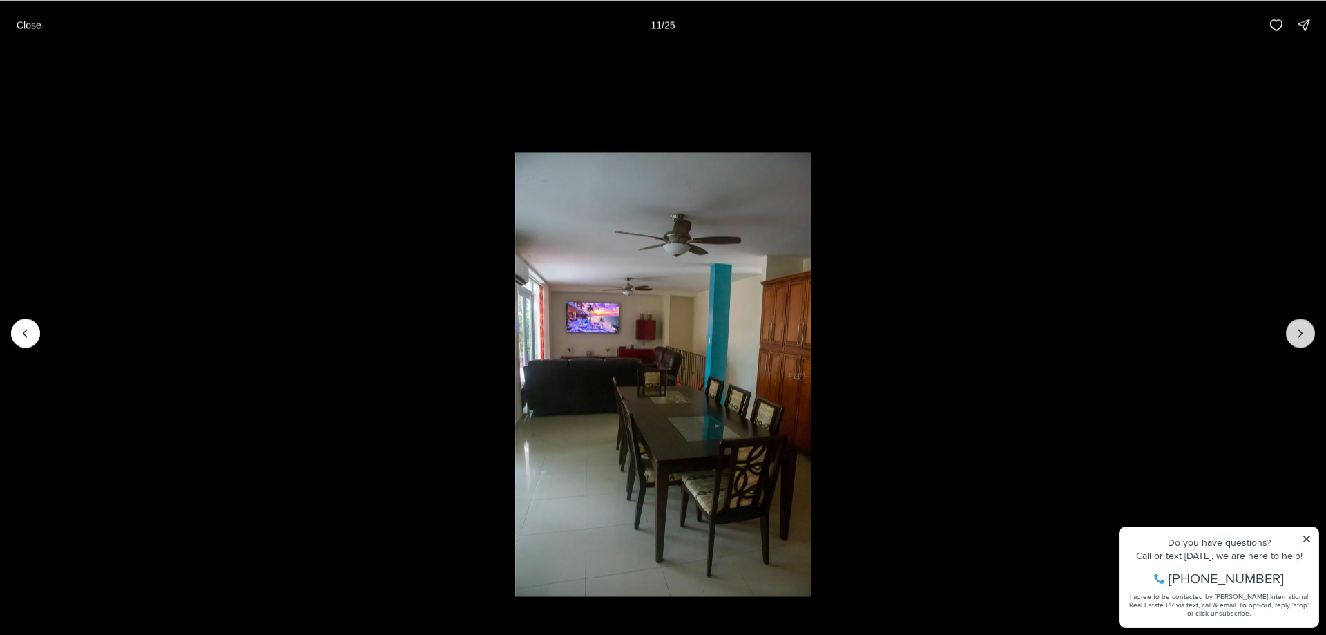
click at [1297, 331] on icon "Next slide" at bounding box center [1300, 333] width 14 height 14
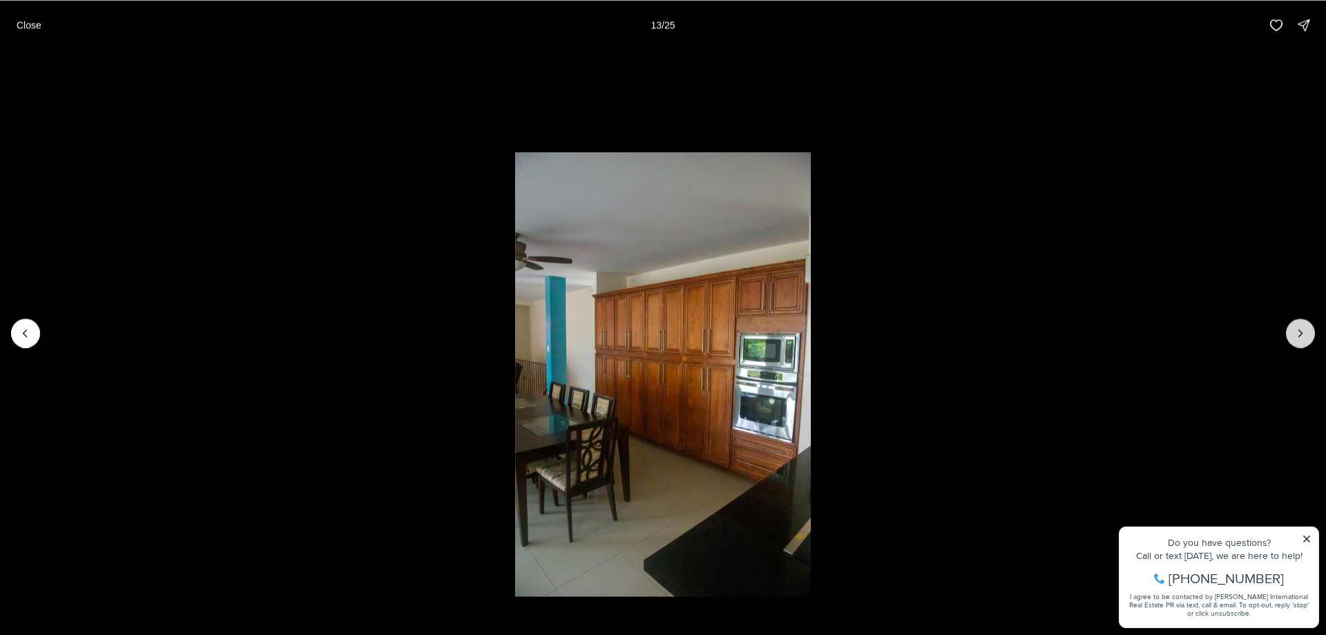
click at [1297, 331] on icon "Next slide" at bounding box center [1300, 333] width 14 height 14
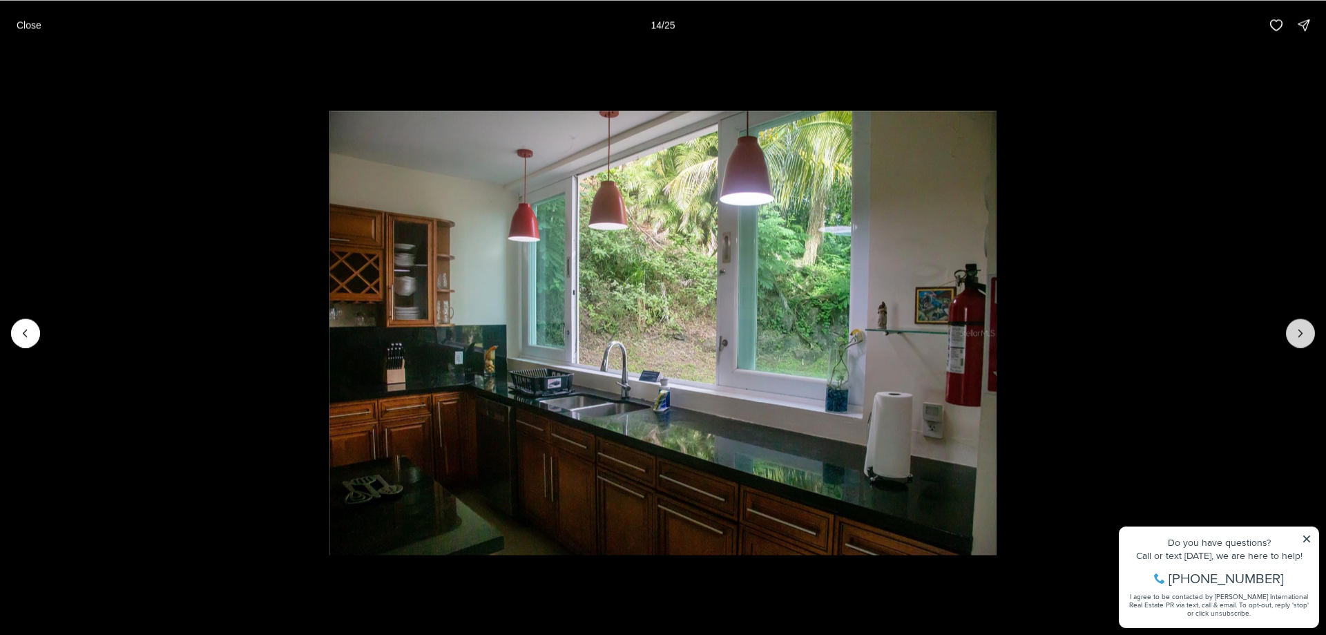
click at [1297, 331] on icon "Next slide" at bounding box center [1300, 333] width 14 height 14
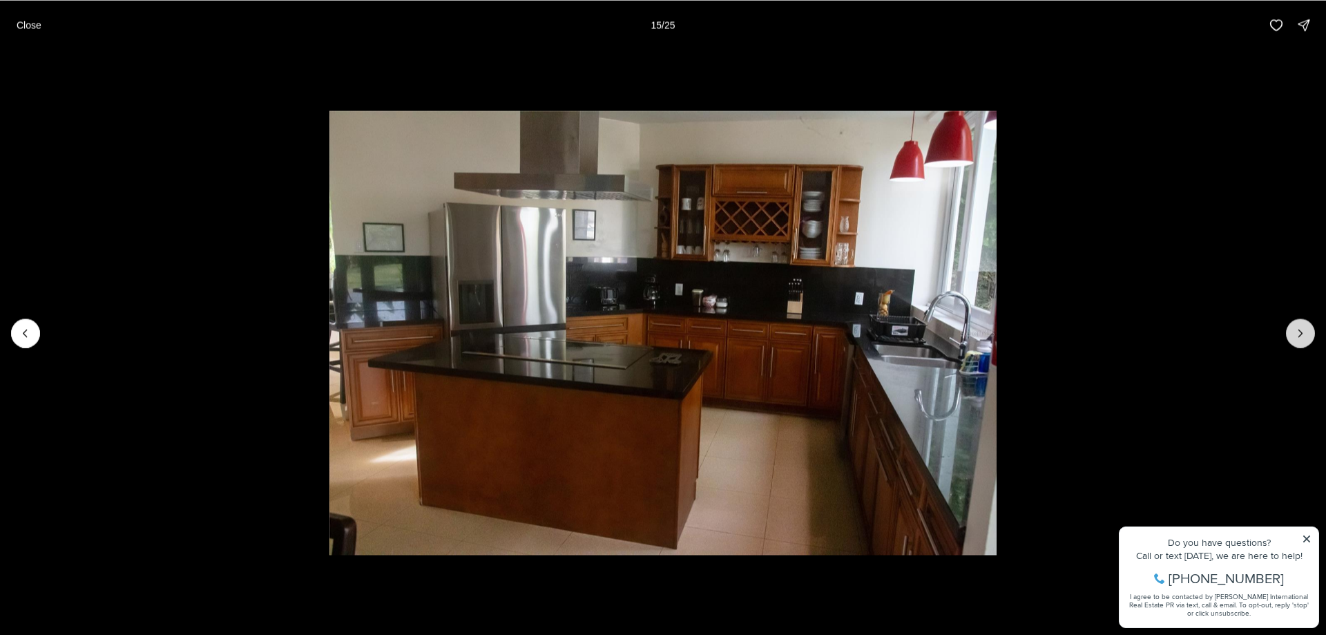
click at [1297, 331] on icon "Next slide" at bounding box center [1300, 333] width 14 height 14
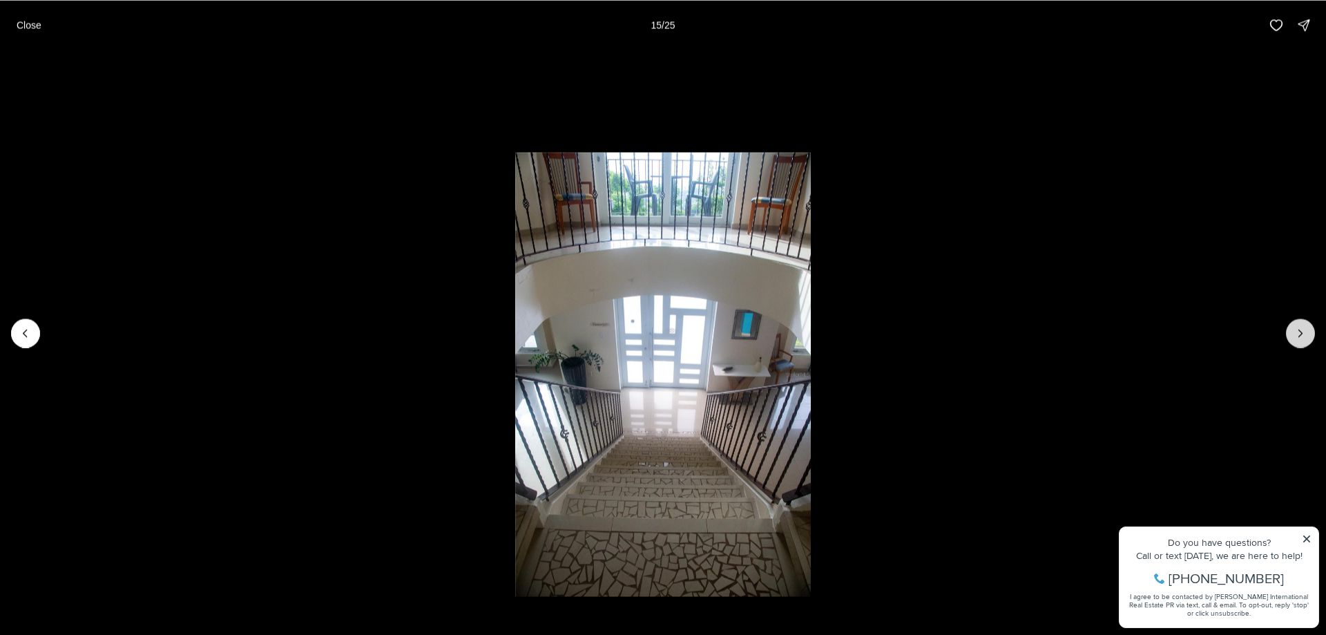
click at [1297, 331] on icon "Next slide" at bounding box center [1300, 333] width 14 height 14
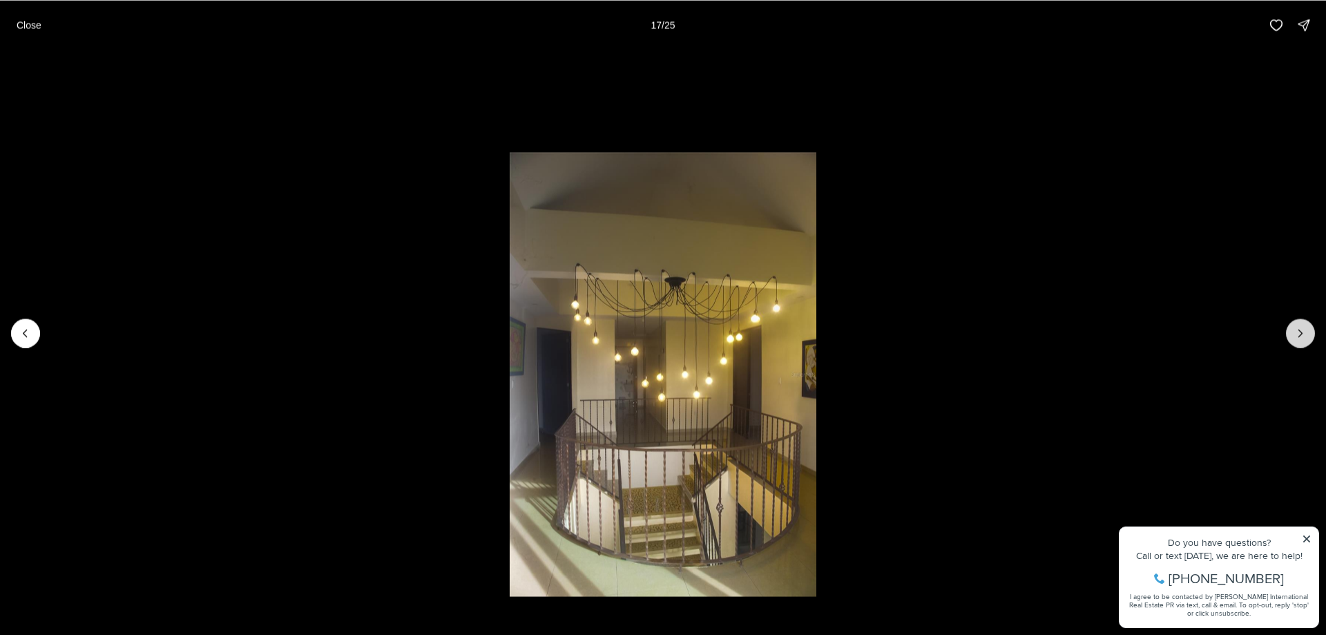
click at [1297, 331] on icon "Next slide" at bounding box center [1300, 333] width 14 height 14
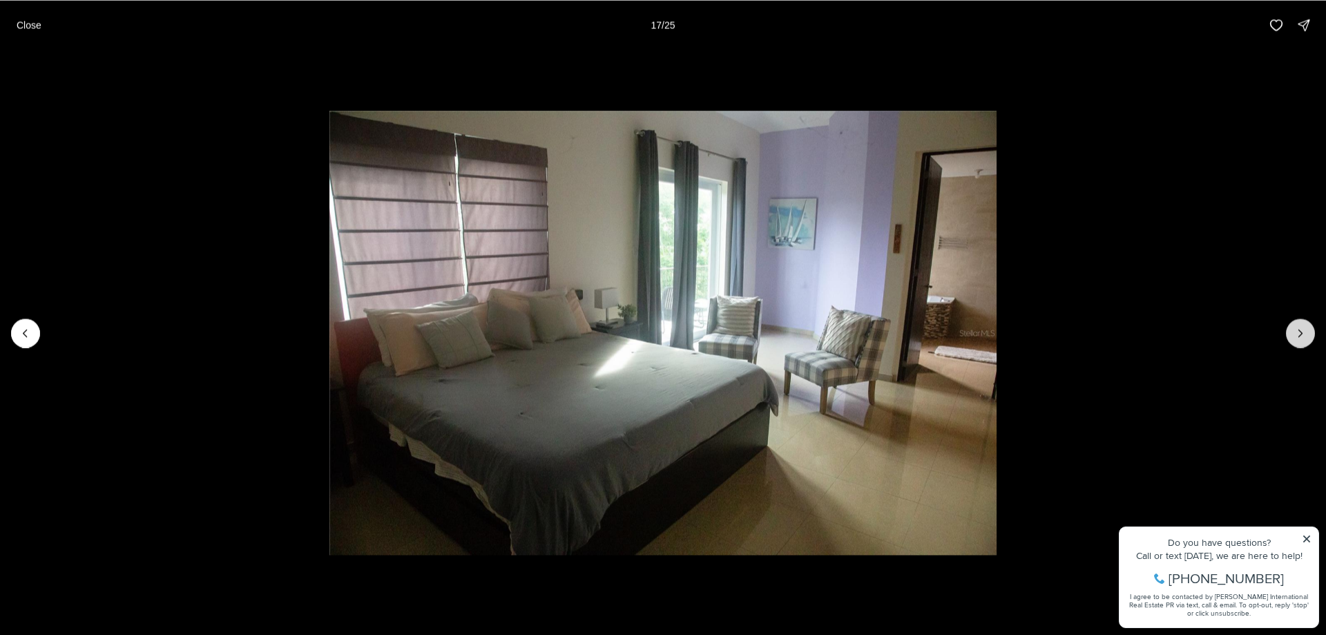
click at [1297, 331] on icon "Next slide" at bounding box center [1300, 333] width 14 height 14
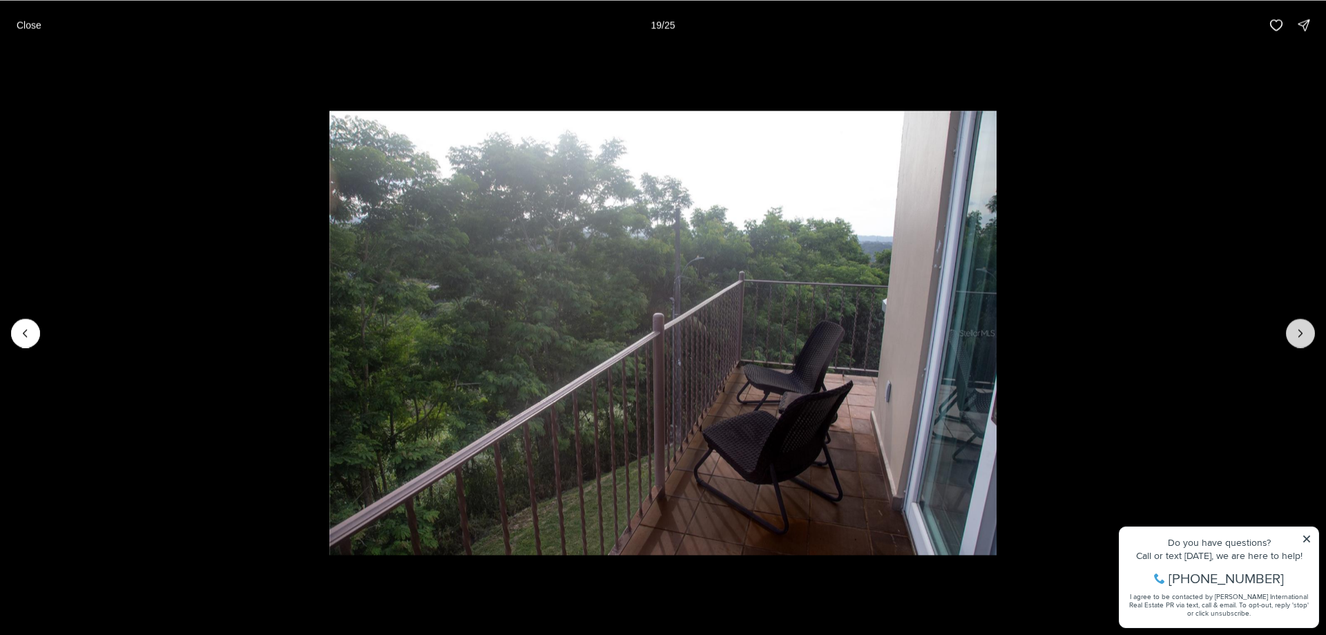
click at [1297, 331] on icon "Next slide" at bounding box center [1300, 333] width 14 height 14
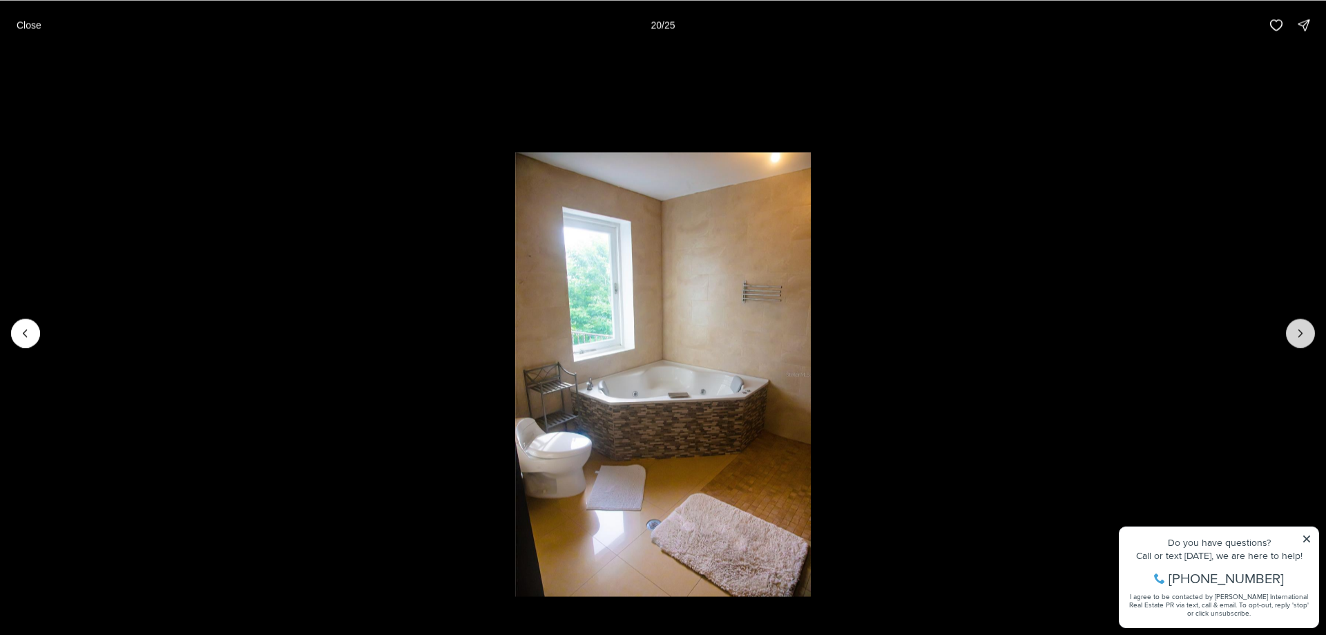
click at [1297, 331] on icon "Next slide" at bounding box center [1300, 333] width 14 height 14
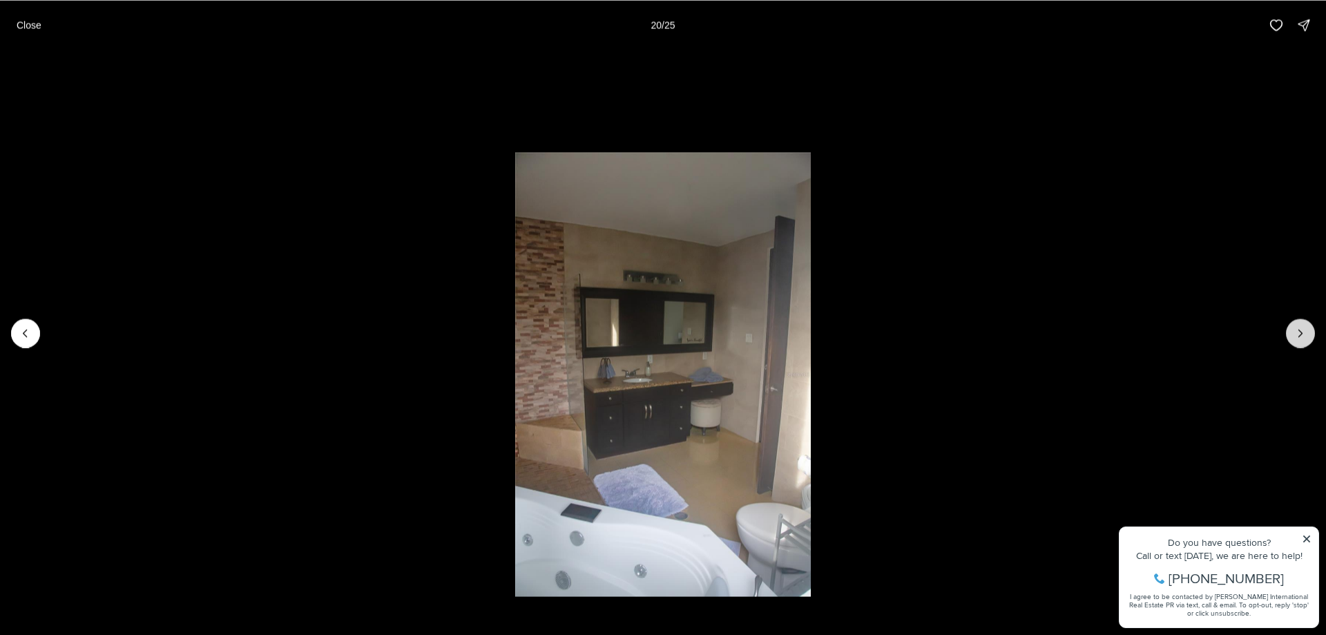
click at [1297, 331] on icon "Next slide" at bounding box center [1300, 333] width 14 height 14
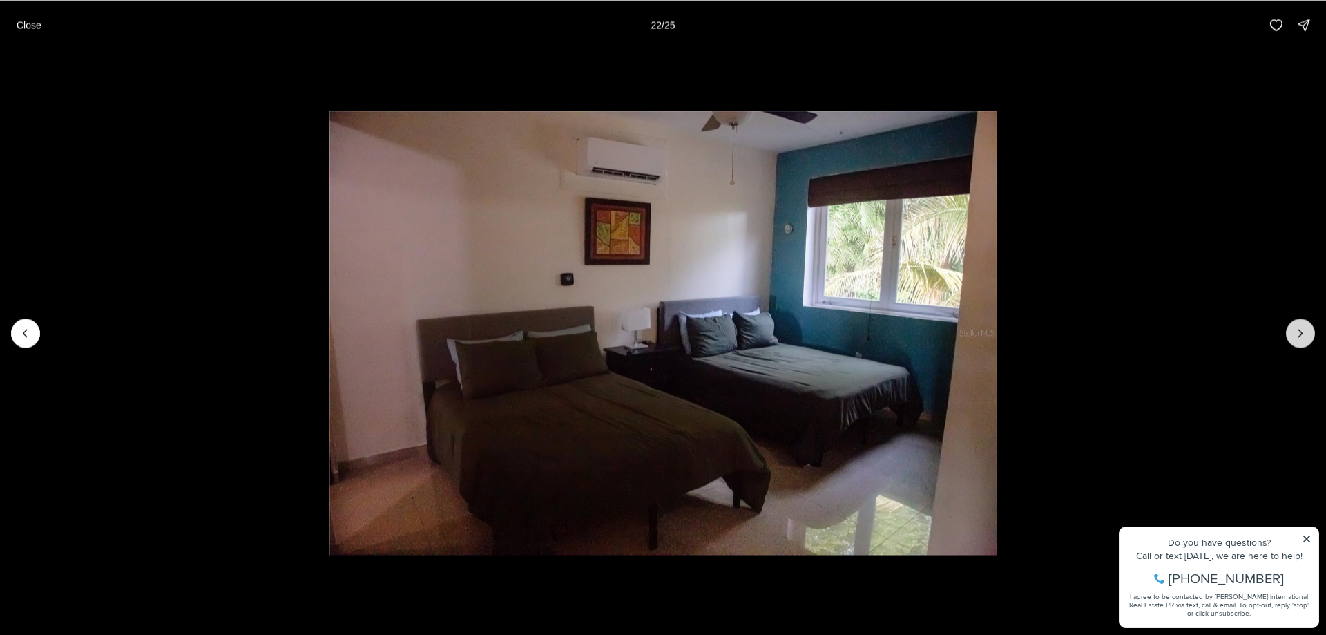
click at [1297, 331] on icon "Next slide" at bounding box center [1300, 333] width 14 height 14
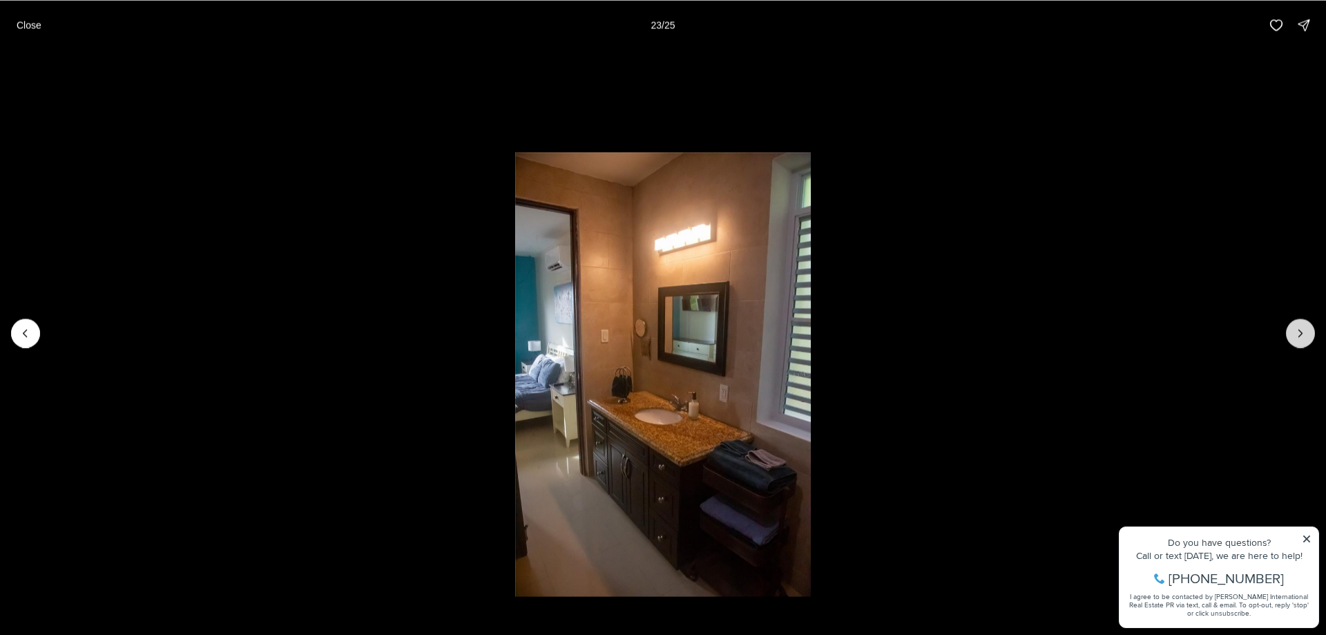
click at [1297, 331] on icon "Next slide" at bounding box center [1300, 333] width 14 height 14
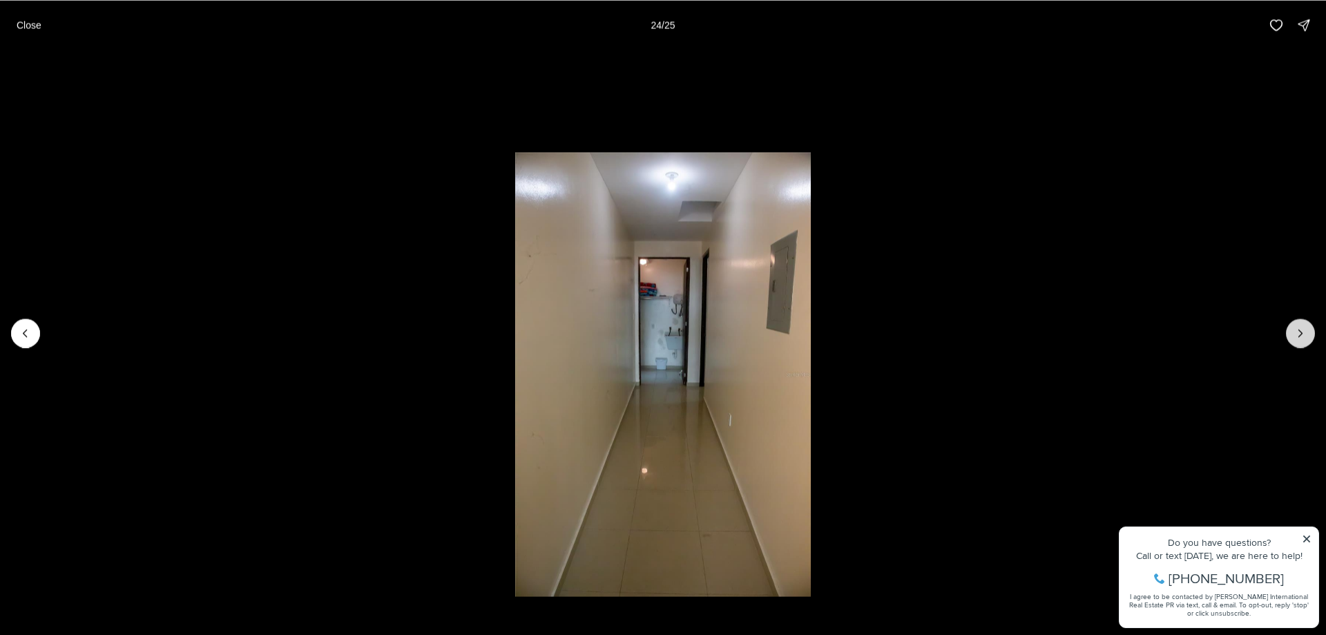
click at [1293, 325] on button "Next slide" at bounding box center [1300, 332] width 29 height 29
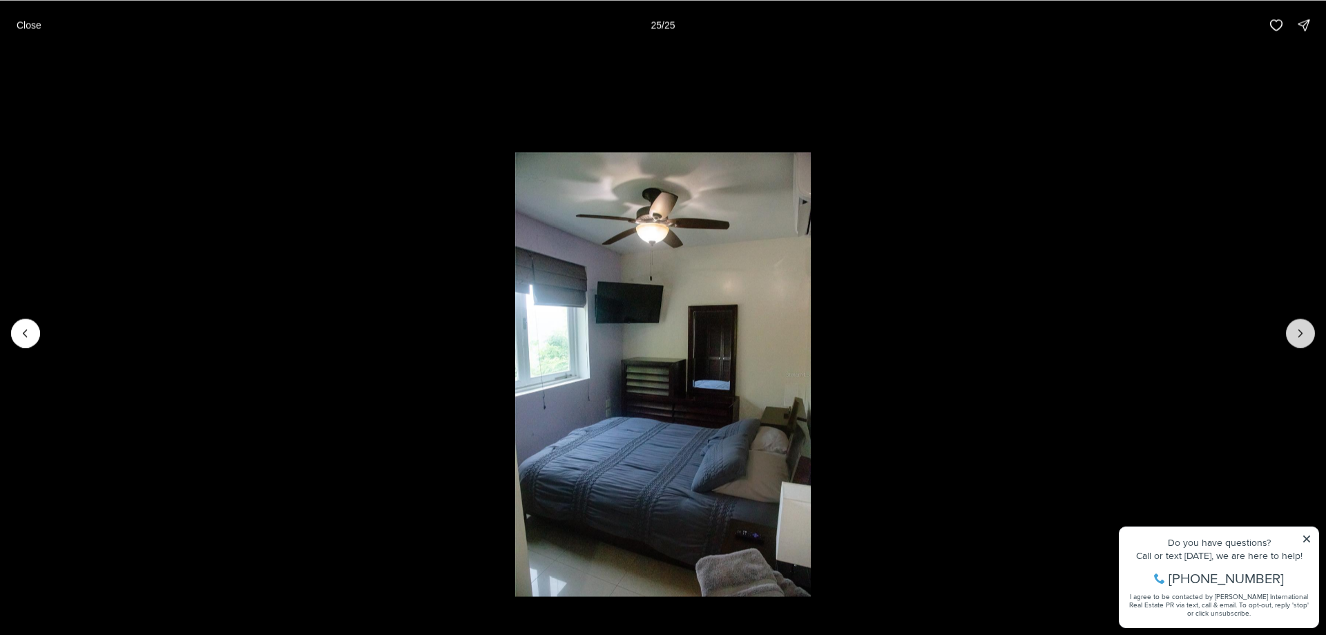
click at [1294, 325] on div at bounding box center [1300, 332] width 29 height 29
